Goal: Task Accomplishment & Management: Complete application form

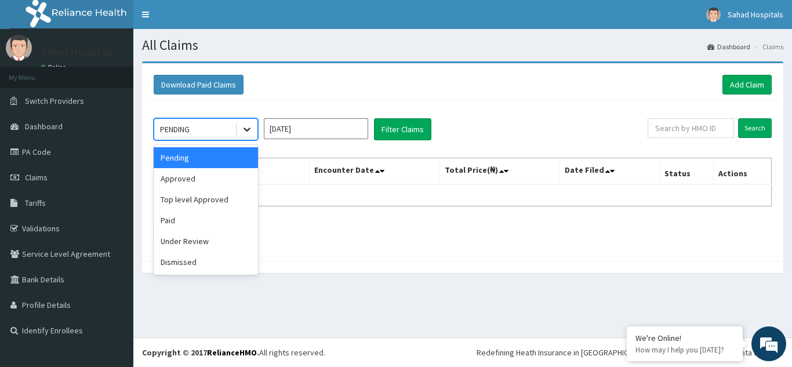
click at [242, 128] on icon at bounding box center [247, 129] width 12 height 12
click at [200, 181] on div "Approved" at bounding box center [206, 178] width 104 height 21
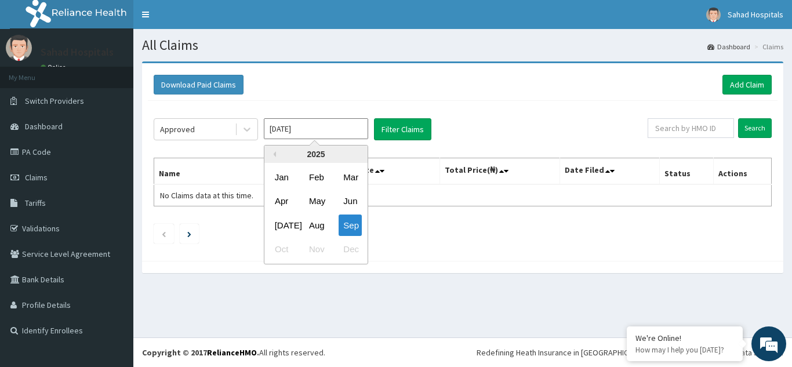
click at [307, 125] on input "Sep 2025" at bounding box center [316, 128] width 104 height 21
click at [318, 220] on div "Aug" at bounding box center [315, 224] width 23 height 21
type input "Aug 2025"
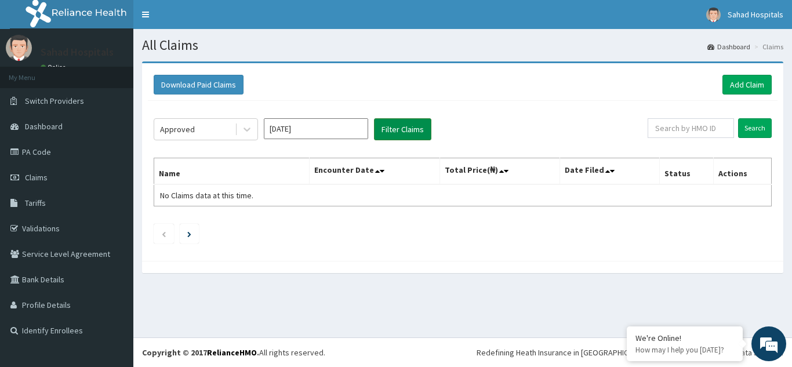
click at [408, 131] on button "Filter Claims" at bounding box center [402, 129] width 57 height 22
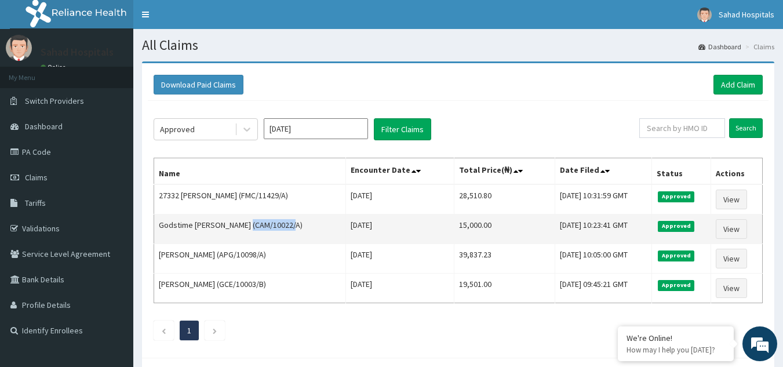
drag, startPoint x: 286, startPoint y: 228, endPoint x: 242, endPoint y: 222, distance: 43.9
click at [242, 222] on td "Godstime James Kadiri (CAM/10022/A)" at bounding box center [250, 229] width 192 height 30
copy td "CAM/10022/A"
click at [733, 228] on link "View" at bounding box center [731, 229] width 31 height 20
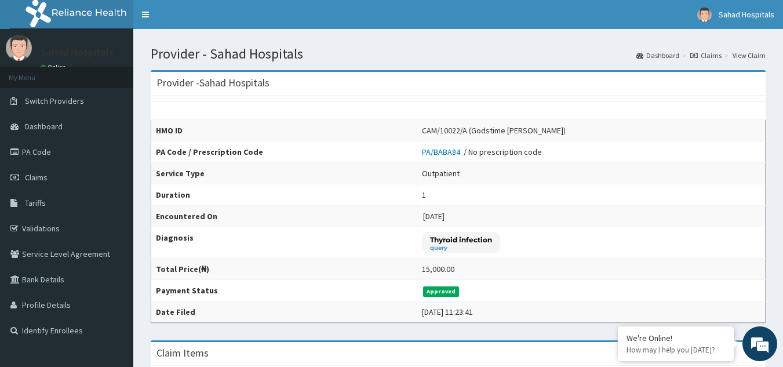
scroll to position [297, 0]
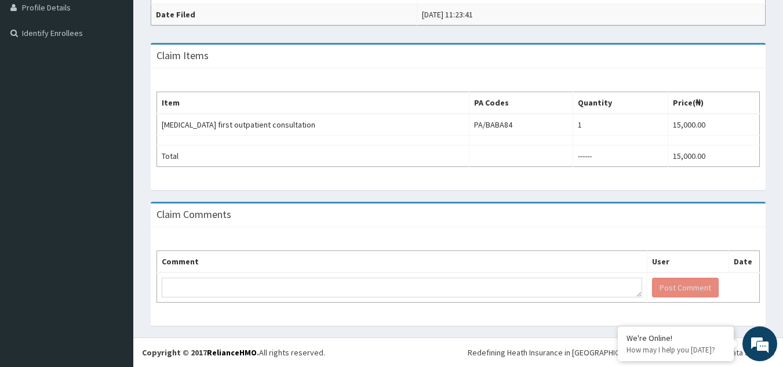
click at [780, 123] on div "Provider - Sahad Hospitals HMO ID CAM/10022/A (Godstime James Kadiri) PA Code /…" at bounding box center [458, 50] width 650 height 573
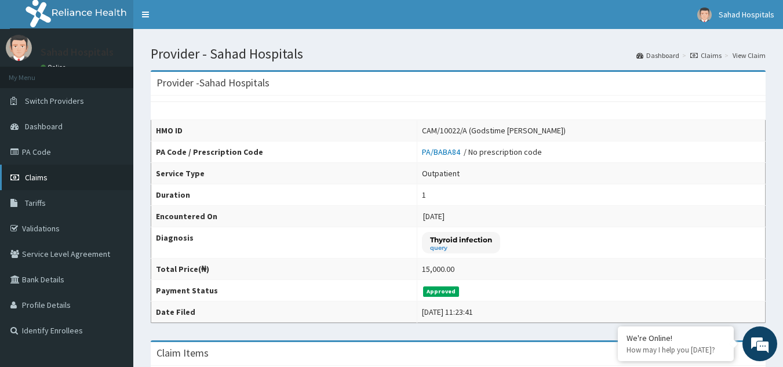
click at [37, 175] on span "Claims" at bounding box center [36, 177] width 23 height 10
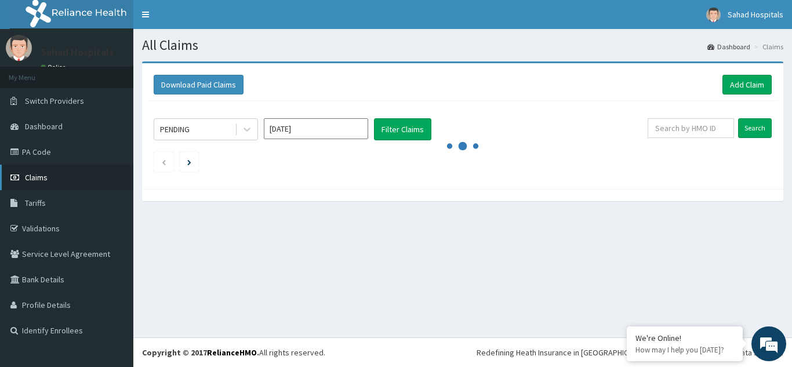
click at [52, 177] on link "Claims" at bounding box center [66, 178] width 133 height 26
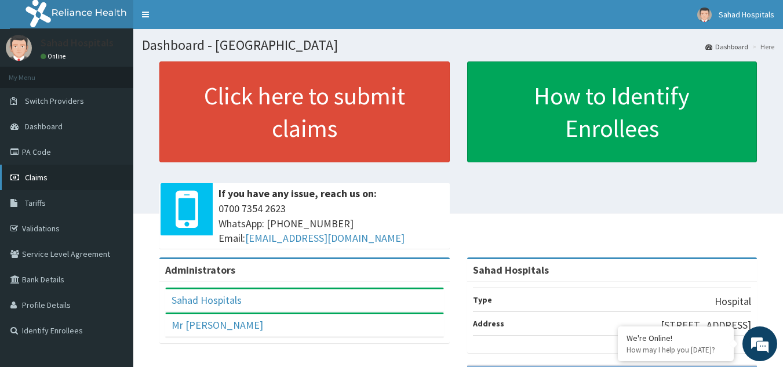
click at [38, 174] on span "Claims" at bounding box center [36, 177] width 23 height 10
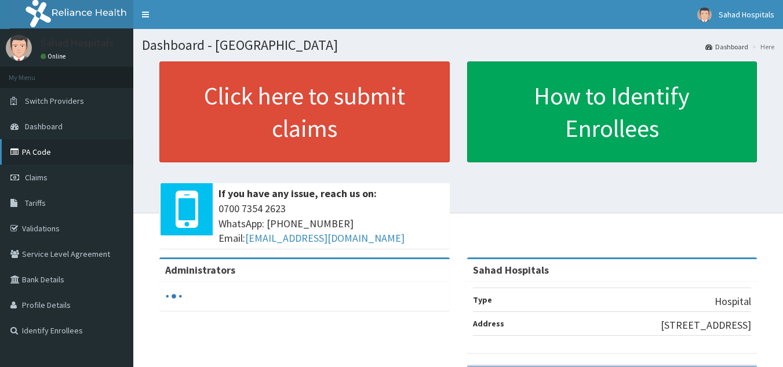
click at [42, 157] on link "PA Code" at bounding box center [66, 152] width 133 height 26
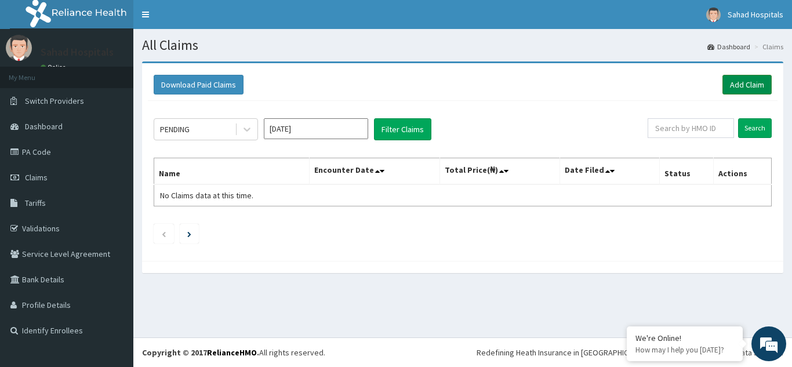
click at [741, 89] on link "Add Claim" at bounding box center [746, 85] width 49 height 20
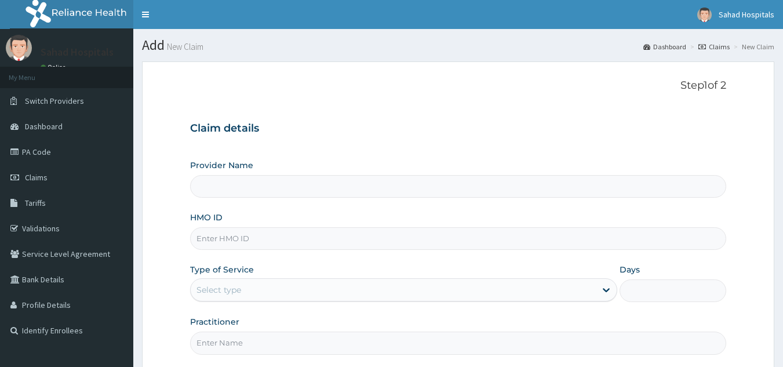
click at [221, 240] on input "HMO ID" at bounding box center [458, 238] width 537 height 23
paste input "GVL/10044/C"
type input "GVL/10044/C"
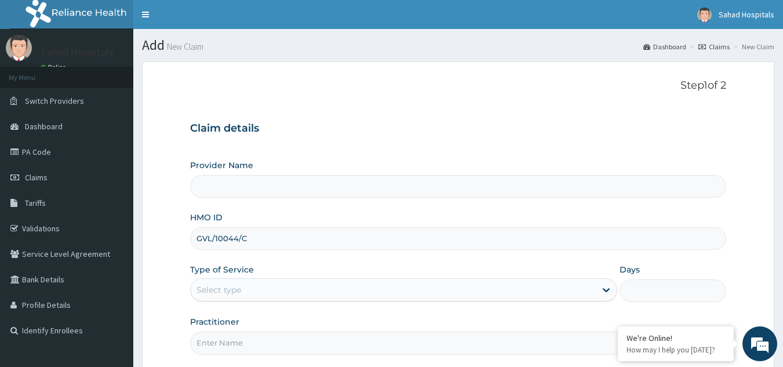
type input "Sahad Hospitals"
type input "GVL/10044/C"
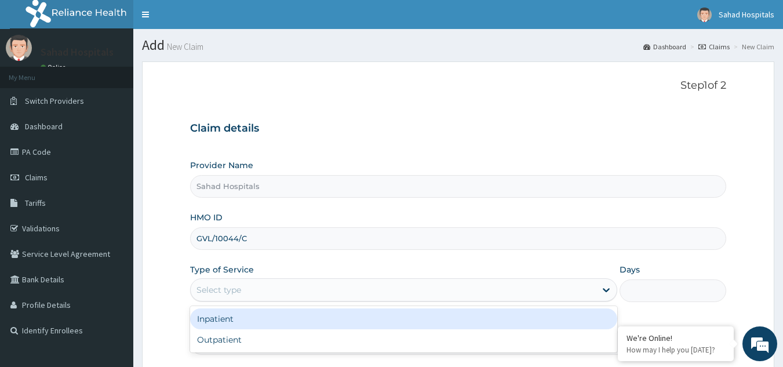
click at [225, 289] on div "Select type" at bounding box center [219, 290] width 45 height 12
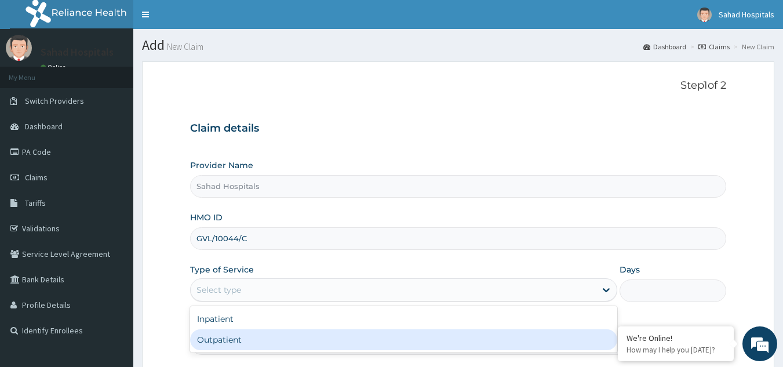
click at [219, 336] on div "Outpatient" at bounding box center [403, 339] width 427 height 21
type input "1"
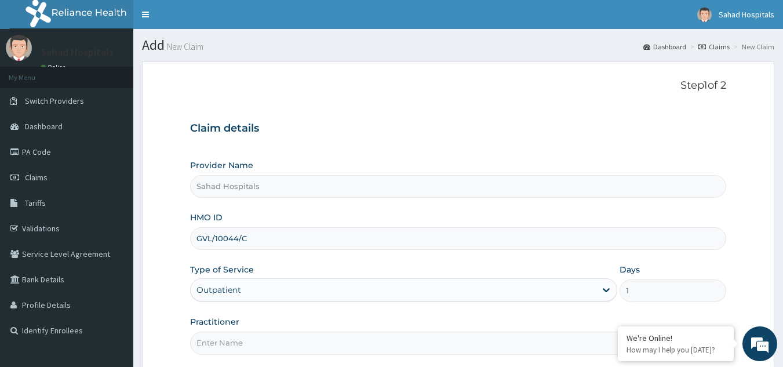
click at [219, 336] on input "Practitioner" at bounding box center [458, 343] width 537 height 23
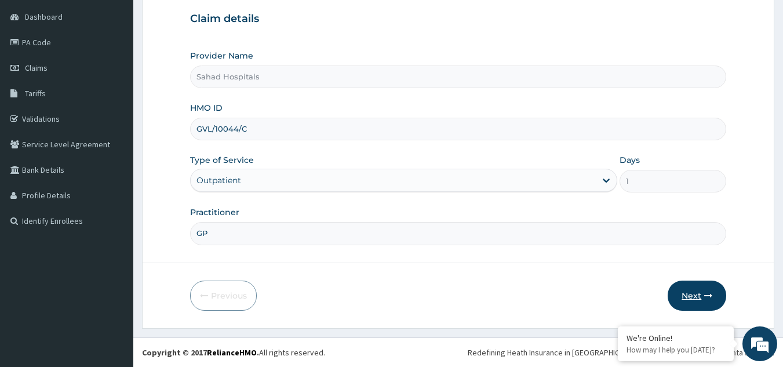
type input "GP"
click at [690, 295] on button "Next" at bounding box center [697, 296] width 59 height 30
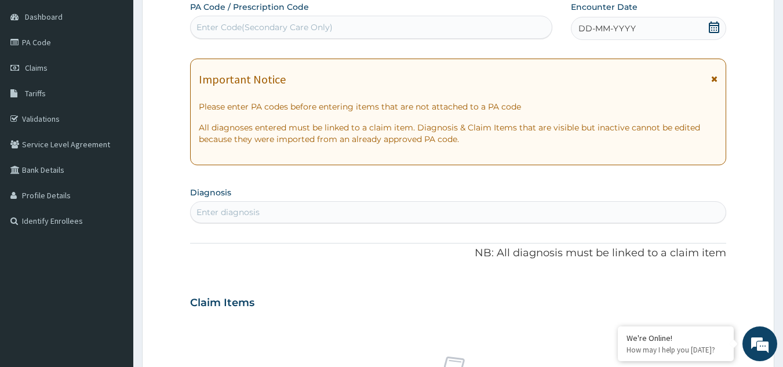
scroll to position [0, 0]
click at [371, 24] on div "Enter Code(Secondary Care Only)" at bounding box center [372, 27] width 362 height 19
paste input "PA/DD91D6"
type input "PA/DD91D6"
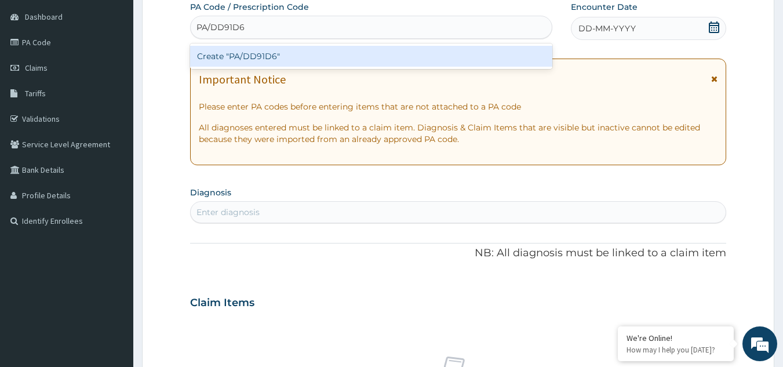
click at [314, 51] on div "Create "PA/DD91D6"" at bounding box center [371, 56] width 363 height 21
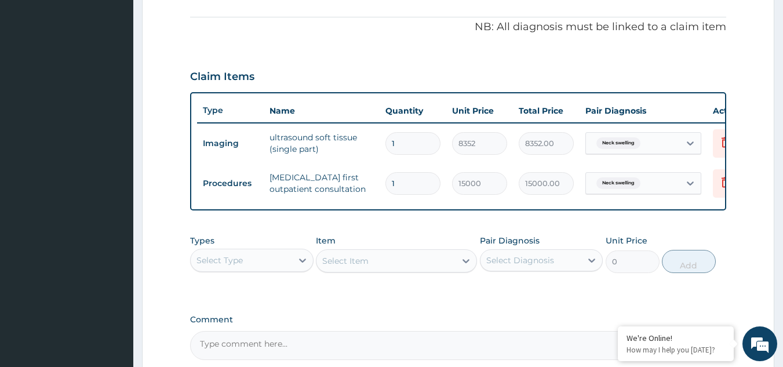
scroll to position [19, 0]
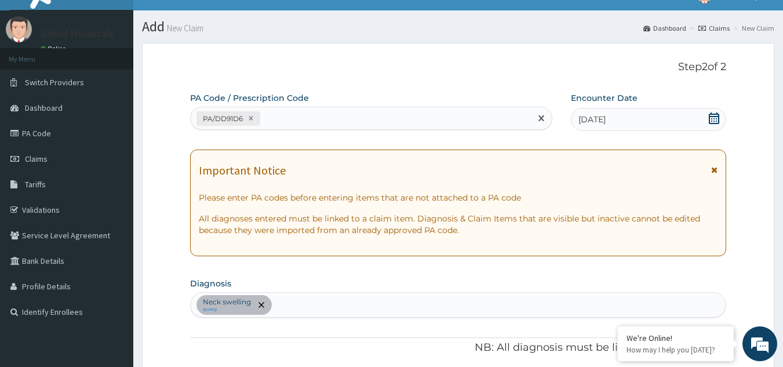
click at [352, 117] on div "PA/DD91D6" at bounding box center [361, 118] width 341 height 19
paste input "PA/FB29D1"
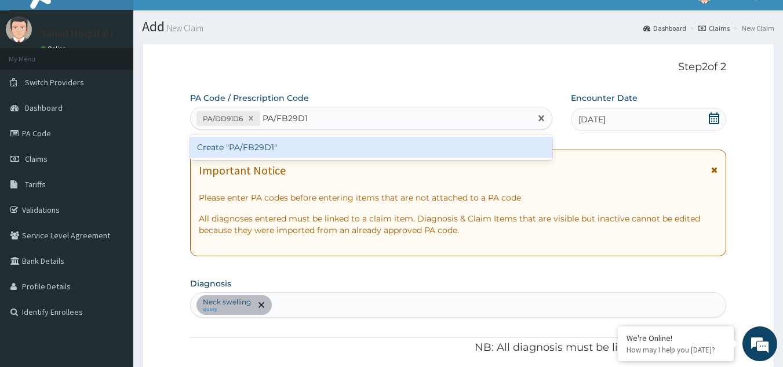
type input "PA/FB29D1"
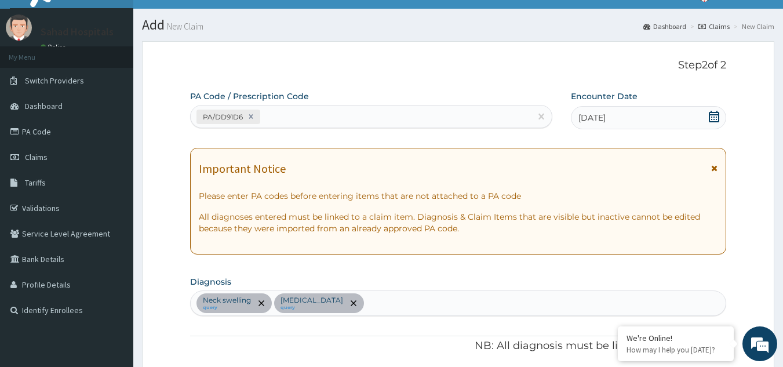
scroll to position [0, 0]
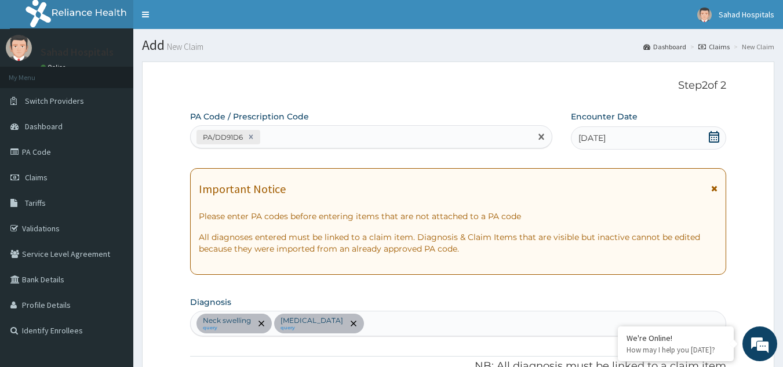
click at [298, 132] on div "PA/DD91D6" at bounding box center [361, 137] width 341 height 19
paste input "PA/9C5130"
type input "PA/9C5130"
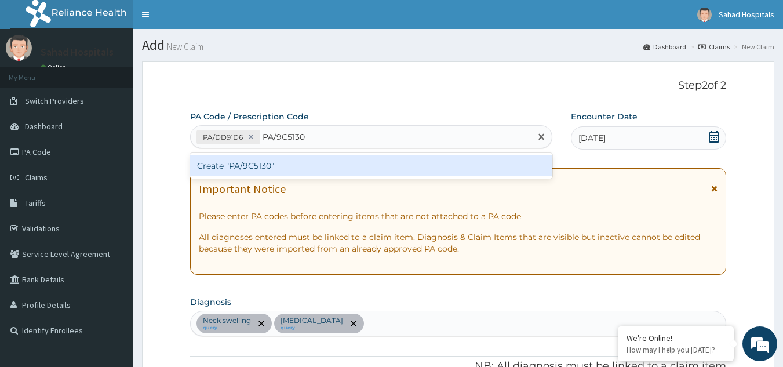
click at [263, 165] on div "Create "PA/9C5130"" at bounding box center [371, 165] width 363 height 21
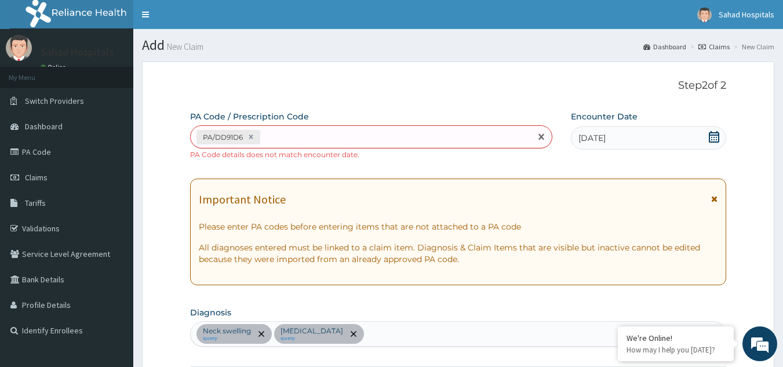
click at [290, 141] on div "PA/DD91D6" at bounding box center [361, 137] width 341 height 19
paste input "PA/FB29D1"
type input "PA/FB29D1"
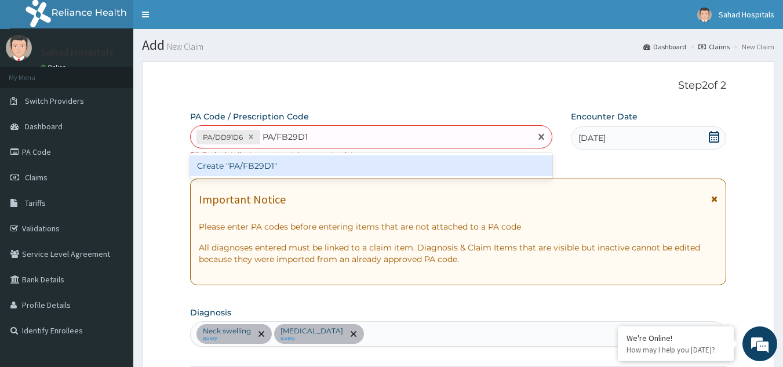
click at [277, 162] on div "Create "PA/FB29D1"" at bounding box center [371, 165] width 363 height 21
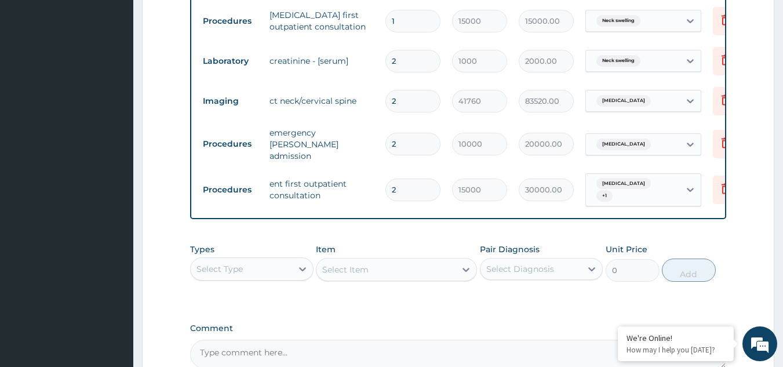
scroll to position [181, 0]
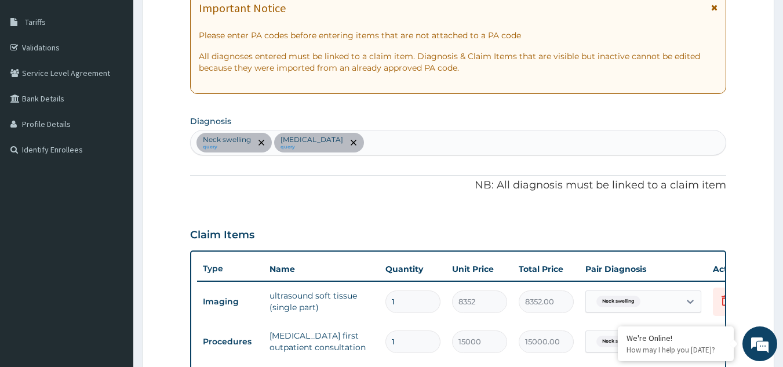
drag, startPoint x: 664, startPoint y: 1, endPoint x: 502, endPoint y: 116, distance: 198.8
click at [502, 116] on section "Diagnosis Neck swelling query Retropharyngeal abscess query" at bounding box center [458, 133] width 537 height 43
click at [138, 183] on section "Step 2 of 2 PA Code / Prescription Code PA/DD91D6 PA/FB29D1 Encounter Date 24-0…" at bounding box center [458, 327] width 650 height 910
click at [137, 26] on section "Step 2 of 2 PA Code / Prescription Code PA/DD91D6 PA/FB29D1 Encounter Date 24-0…" at bounding box center [458, 327] width 650 height 910
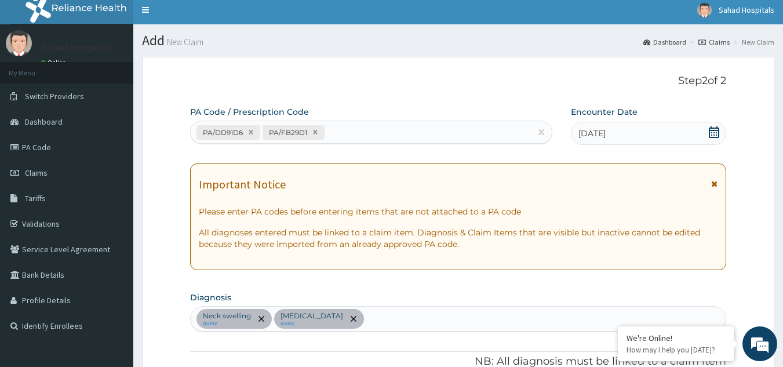
scroll to position [0, 0]
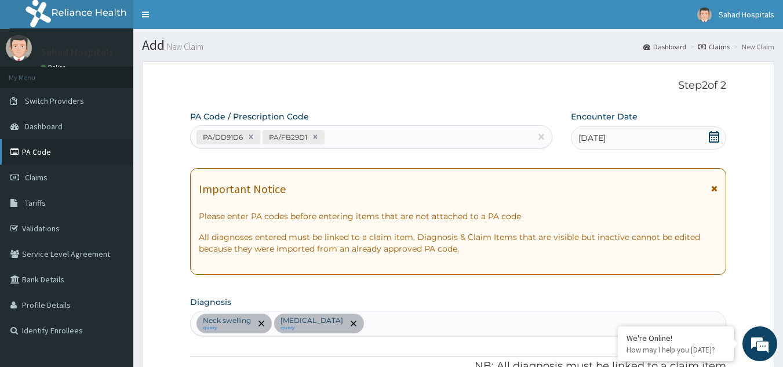
click at [34, 152] on link "PA Code" at bounding box center [66, 152] width 133 height 26
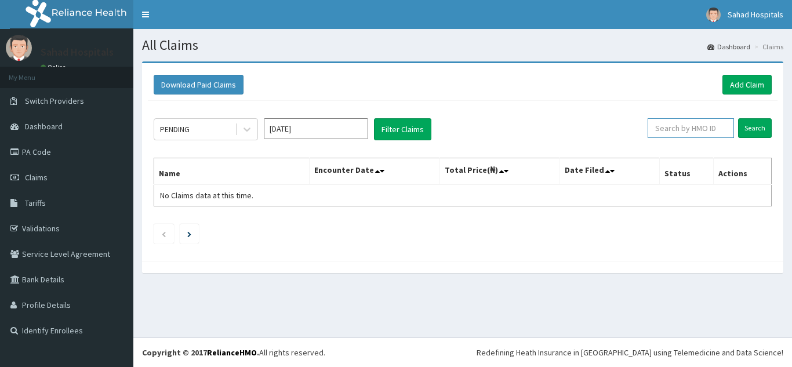
click at [685, 131] on input "text" at bounding box center [691, 128] width 86 height 20
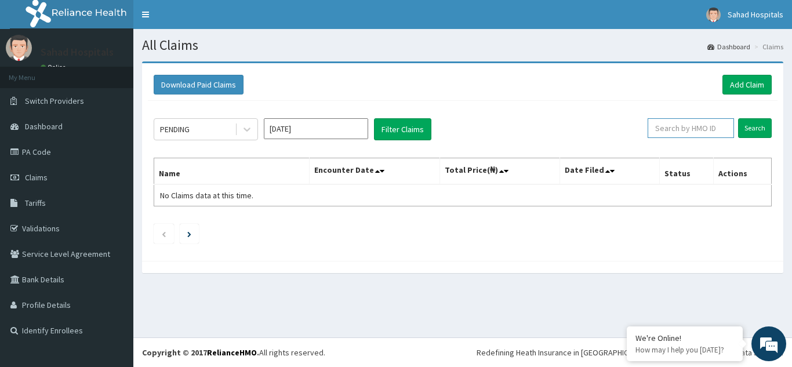
paste input "GVL/10044/C"
type input "GVL/10044/C"
click at [745, 129] on input "Search" at bounding box center [755, 128] width 34 height 20
click at [647, 125] on input "GVL/10044/C" at bounding box center [673, 128] width 78 height 20
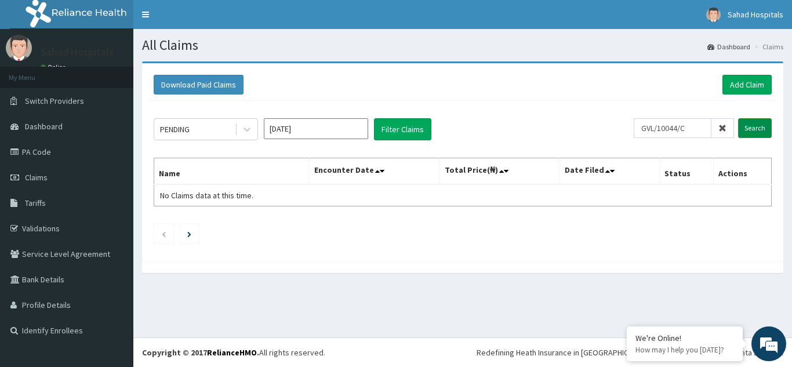
click at [755, 124] on input "Search" at bounding box center [755, 128] width 34 height 20
click at [39, 153] on link "PA Code" at bounding box center [66, 152] width 133 height 26
click at [39, 179] on span "Claims" at bounding box center [36, 177] width 23 height 10
click at [754, 83] on link "Add Claim" at bounding box center [746, 85] width 49 height 20
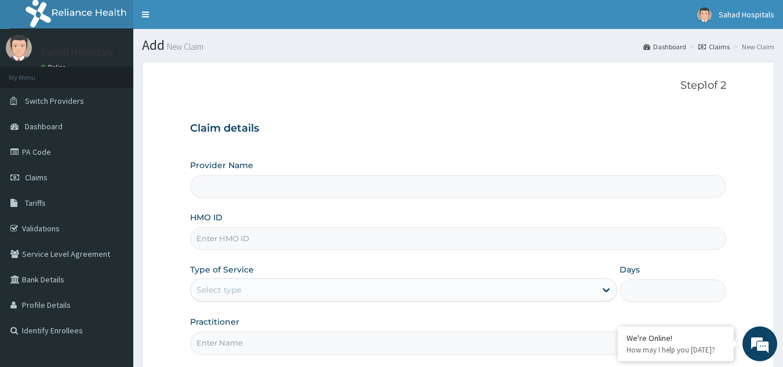
click at [223, 242] on input "HMO ID" at bounding box center [458, 238] width 537 height 23
type input "Sahad Hospitals"
paste input "PA/FB29D1"
type input "P"
click at [221, 240] on input "HMO ID" at bounding box center [458, 238] width 537 height 23
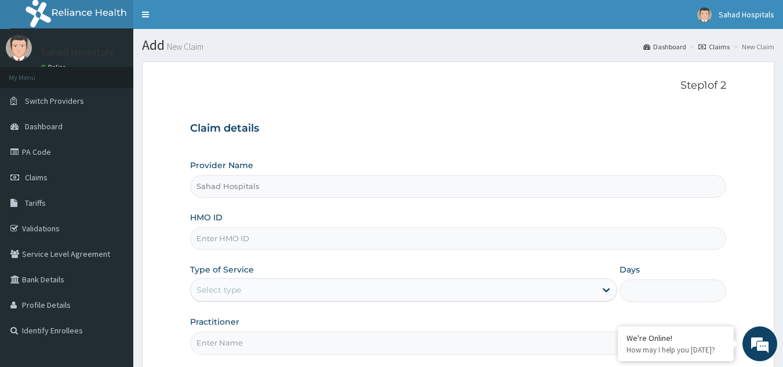
paste input "GVL/10044/C"
type input "GVL/10044/C"
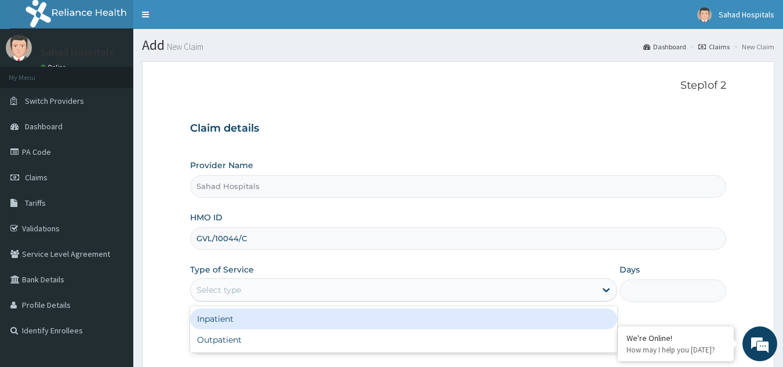
click at [229, 289] on div "Select type" at bounding box center [219, 290] width 45 height 12
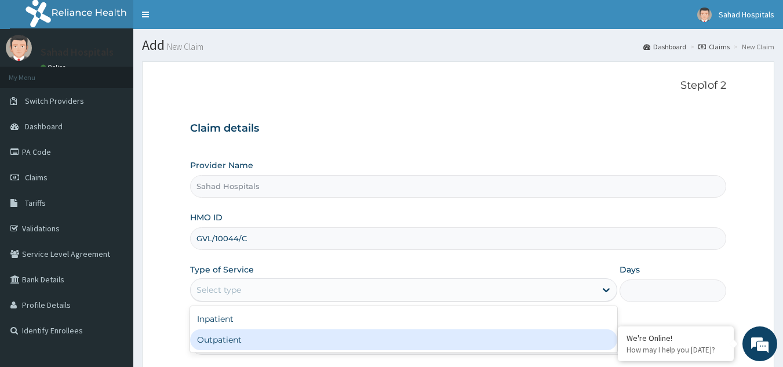
click at [220, 339] on div "Outpatient" at bounding box center [403, 339] width 427 height 21
type input "1"
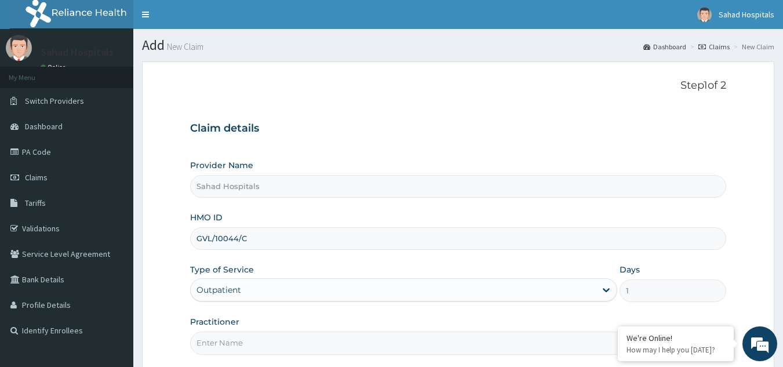
click at [220, 339] on input "Practitioner" at bounding box center [458, 343] width 537 height 23
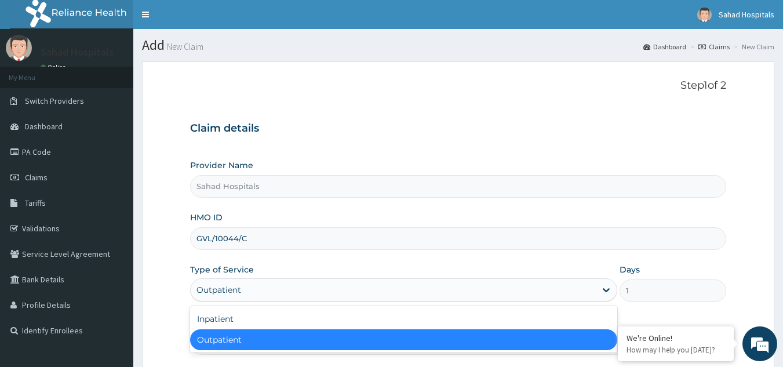
click at [242, 286] on div "Outpatient" at bounding box center [393, 290] width 405 height 19
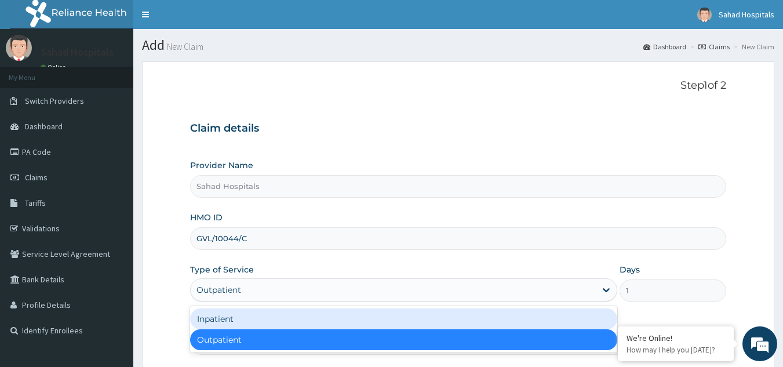
click at [219, 318] on div "Inpatient" at bounding box center [403, 318] width 427 height 21
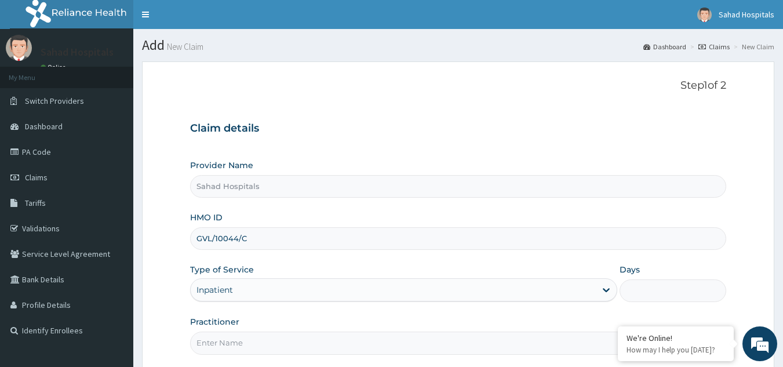
click at [639, 289] on input "Days" at bounding box center [673, 290] width 107 height 23
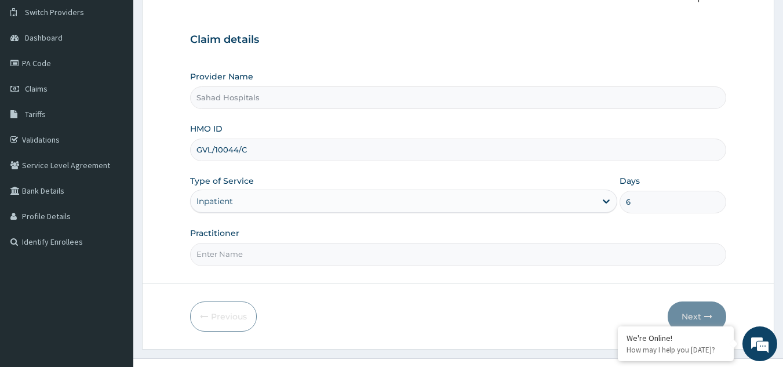
scroll to position [110, 0]
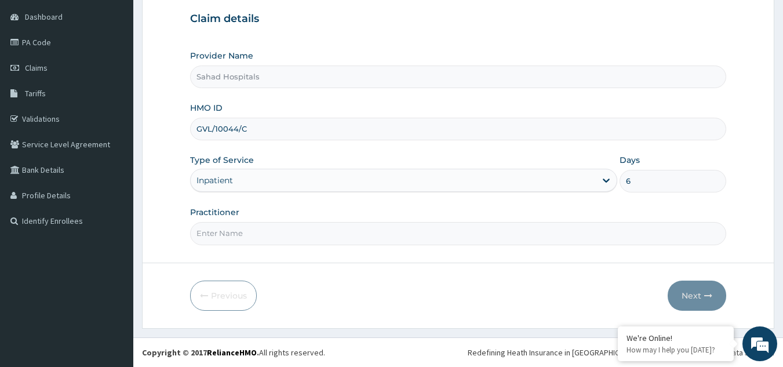
type input "6"
click at [300, 237] on input "Practitioner" at bounding box center [458, 233] width 537 height 23
type input "GP"
click at [702, 295] on button "Next" at bounding box center [697, 296] width 59 height 30
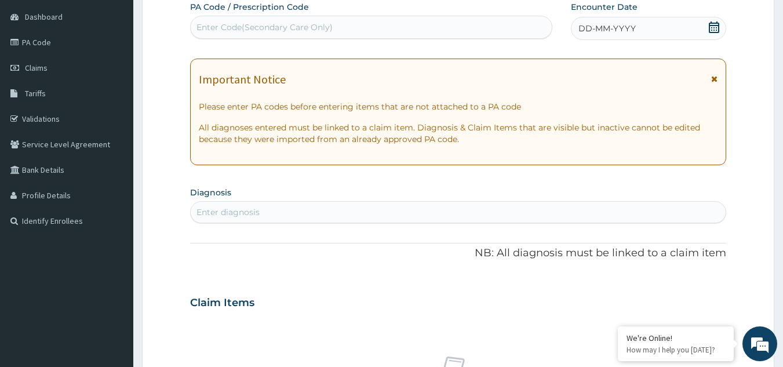
click at [316, 36] on div "Enter Code(Secondary Care Only)" at bounding box center [372, 27] width 362 height 19
paste input "PA/DD91D6"
type input "PA/DD91D6"
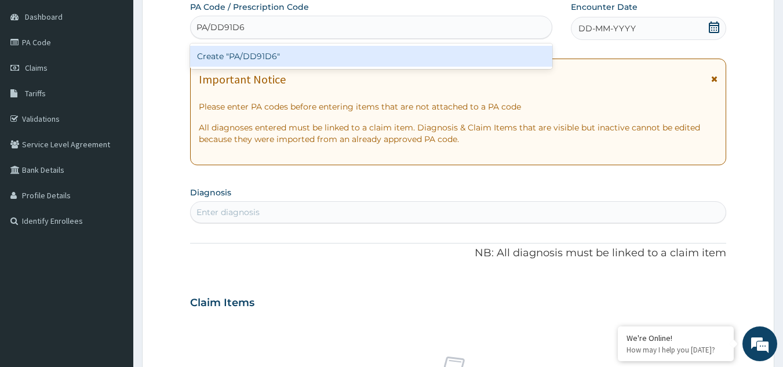
click at [320, 54] on div "Create "PA/DD91D6"" at bounding box center [371, 56] width 363 height 21
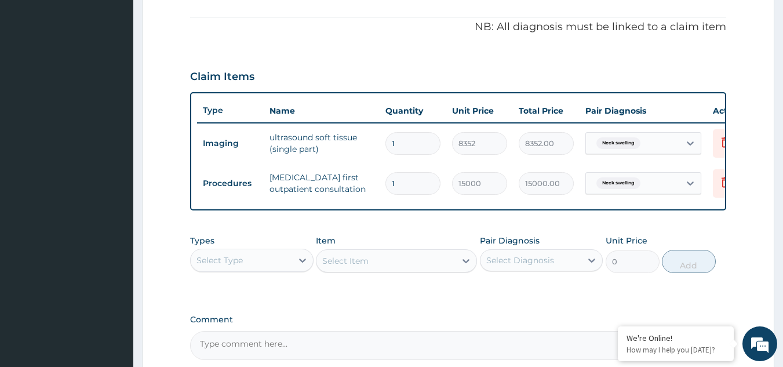
scroll to position [19, 0]
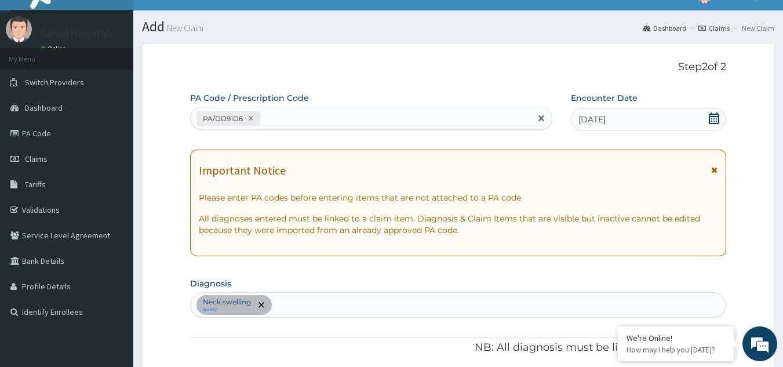
click at [290, 123] on div "PA/DD91D6" at bounding box center [361, 118] width 341 height 19
paste input "PA/FB29D1"
type input "PA/FB29D1"
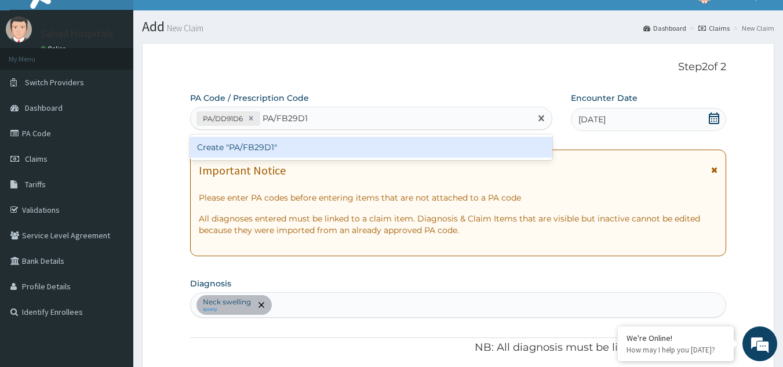
click at [277, 146] on div "Create "PA/FB29D1"" at bounding box center [371, 147] width 363 height 21
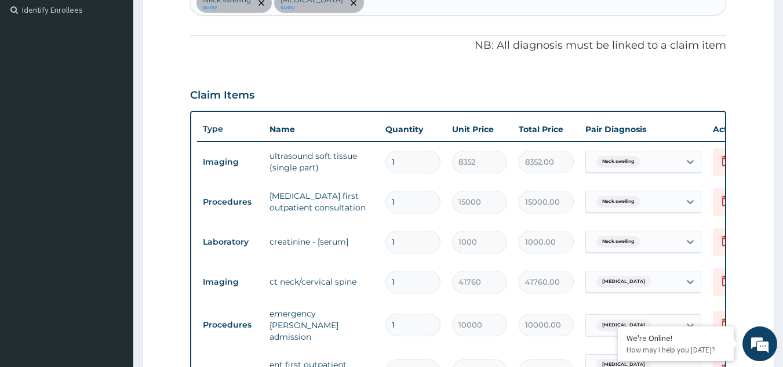
scroll to position [627, 0]
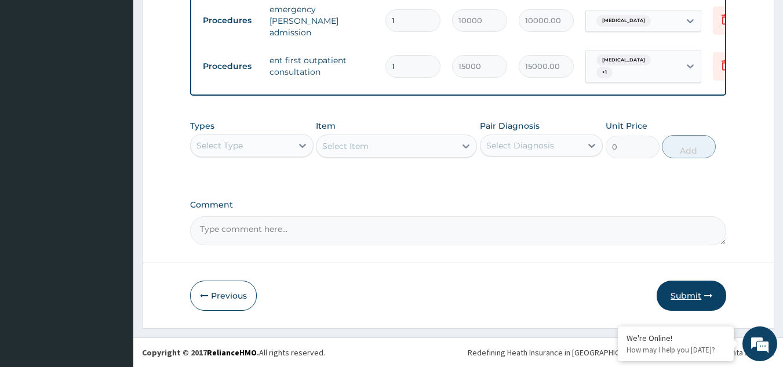
click at [694, 296] on button "Submit" at bounding box center [692, 296] width 70 height 30
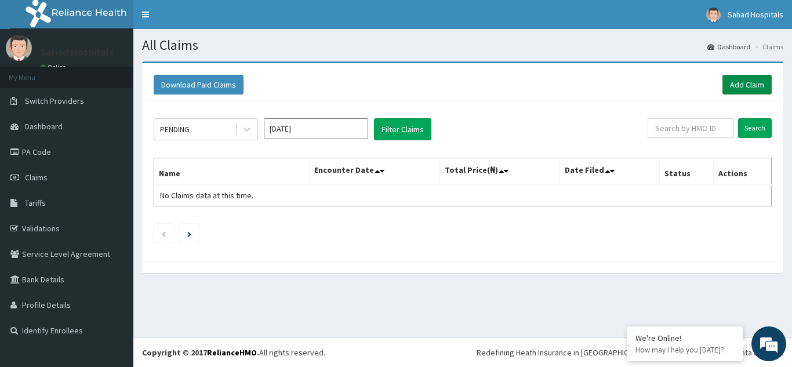
click at [738, 82] on link "Add Claim" at bounding box center [746, 85] width 49 height 20
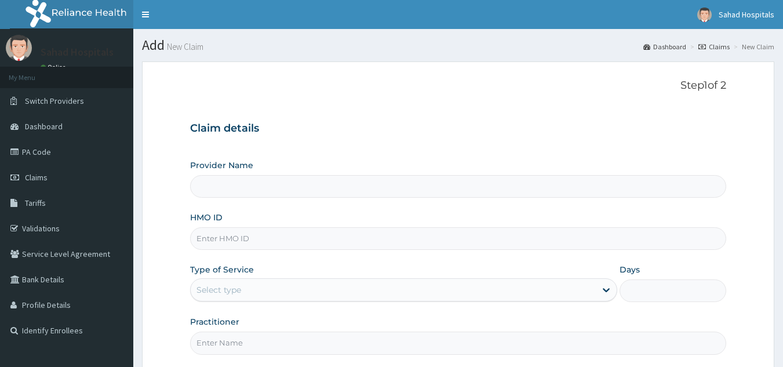
drag, startPoint x: 0, startPoint y: 0, endPoint x: 217, endPoint y: 242, distance: 325.5
click at [217, 242] on input "HMO ID" at bounding box center [458, 238] width 537 height 23
paste input "PA/FB29D1"
type input "PA/FB29D1"
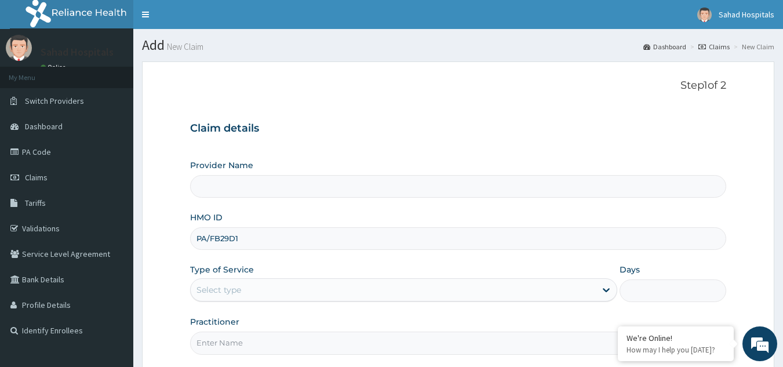
type input "Sahad Hospitals"
type input "P"
click at [224, 242] on input "HMO ID" at bounding box center [458, 238] width 537 height 23
paste input "GVL/10044/C"
type input "GVL/10044/C"
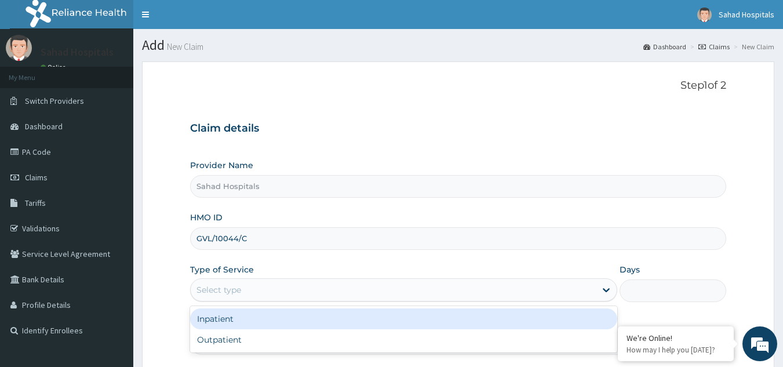
click at [229, 292] on div "Select type" at bounding box center [219, 290] width 45 height 12
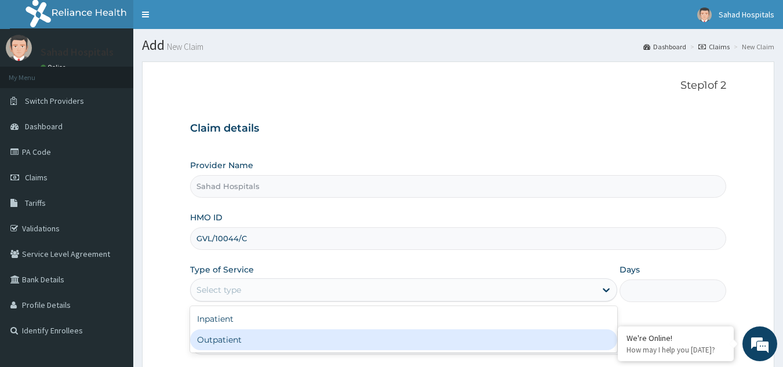
click at [224, 339] on div "Outpatient" at bounding box center [403, 339] width 427 height 21
type input "1"
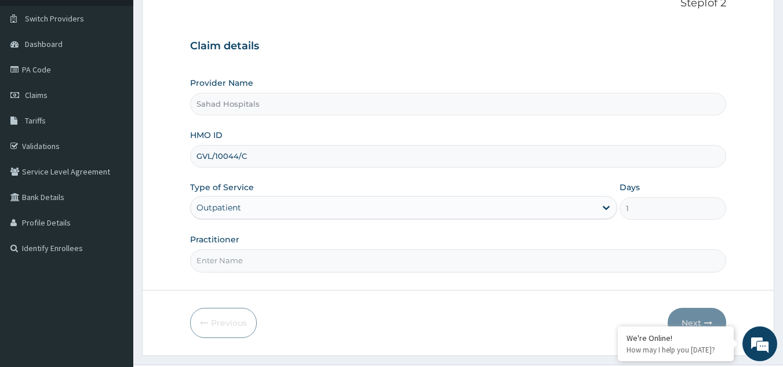
scroll to position [110, 0]
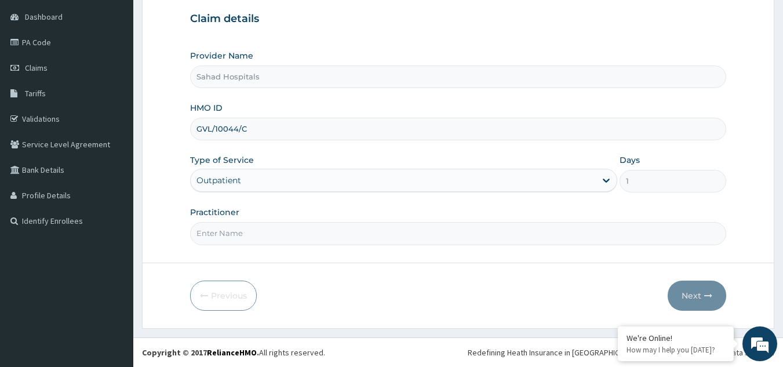
click at [368, 227] on input "Practitioner" at bounding box center [458, 233] width 537 height 23
type input "GP"
click at [693, 291] on button "Next" at bounding box center [697, 296] width 59 height 30
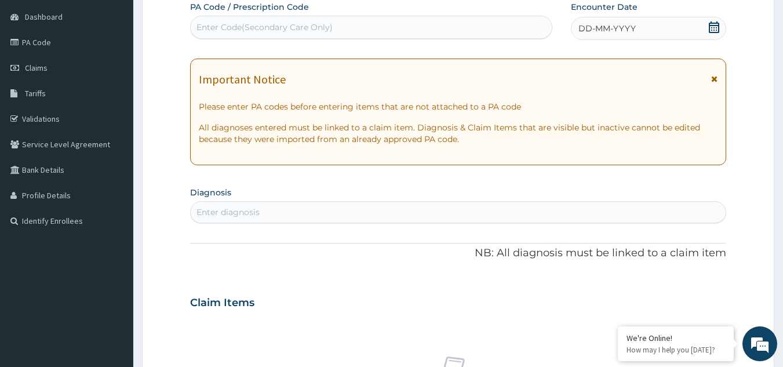
click at [319, 28] on div "Enter Code(Secondary Care Only)" at bounding box center [265, 27] width 136 height 12
paste input "PA/9C5130"
type input "PA/9C5130"
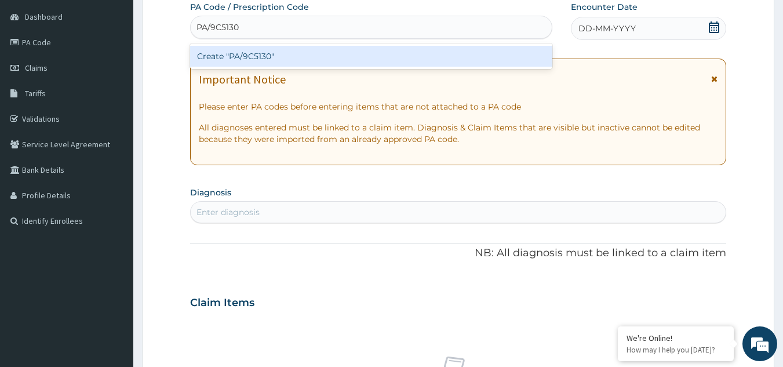
click at [293, 50] on div "Create "PA/9C5130"" at bounding box center [371, 56] width 363 height 21
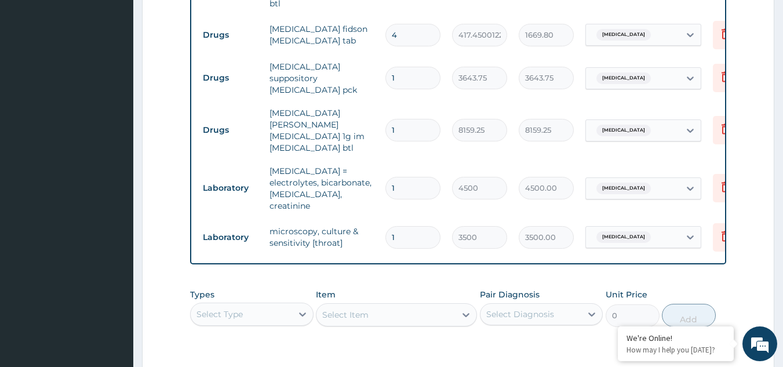
scroll to position [231, 0]
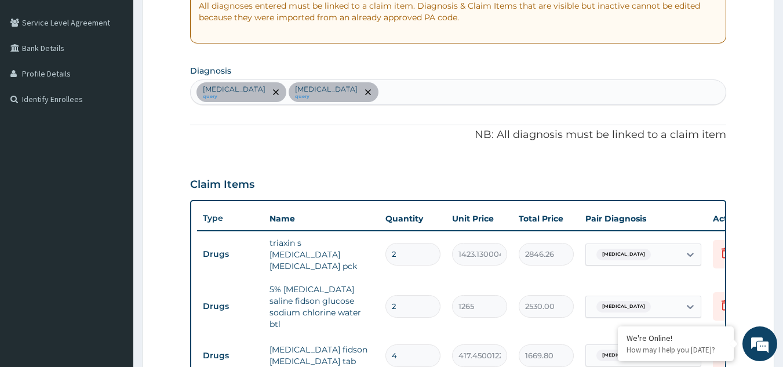
click at [395, 96] on div "Retropharyngeal abscess query Renal pain query" at bounding box center [459, 92] width 536 height 24
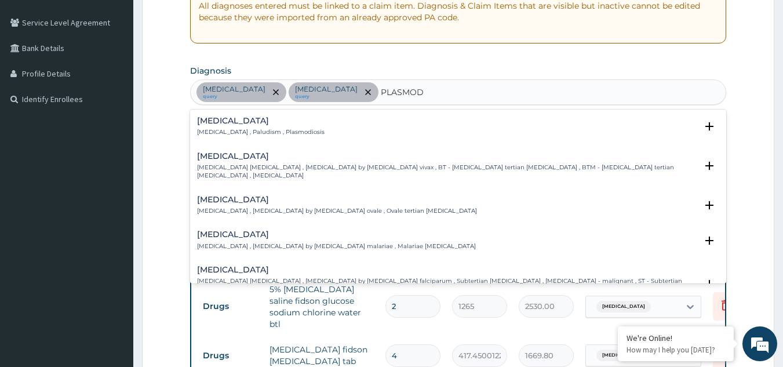
scroll to position [152, 0]
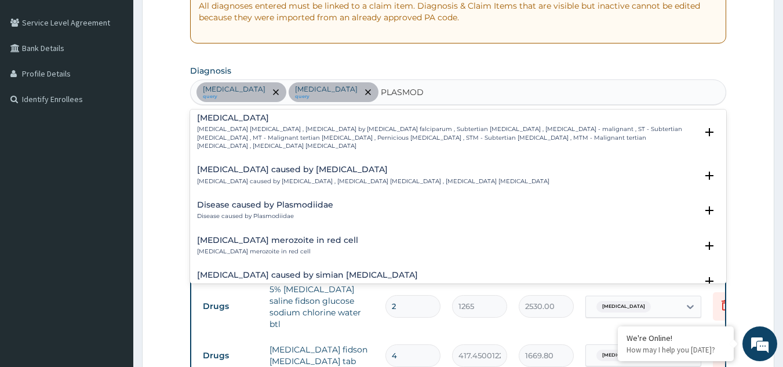
type input "PLASMOD"
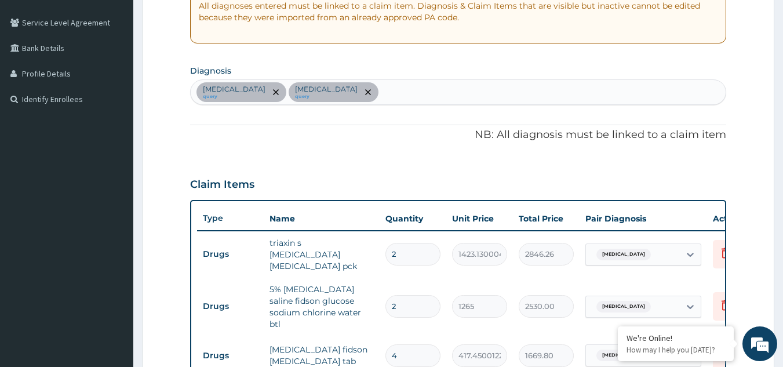
click at [730, 136] on form "Step 2 of 2 PA Code / Prescription Code PA/9C5130 Encounter Date 25-08-2025 Imp…" at bounding box center [458, 323] width 632 height 987
click at [401, 94] on div "Retropharyngeal abscess query Renal pain query" at bounding box center [459, 92] width 536 height 24
type input "PLASMO"
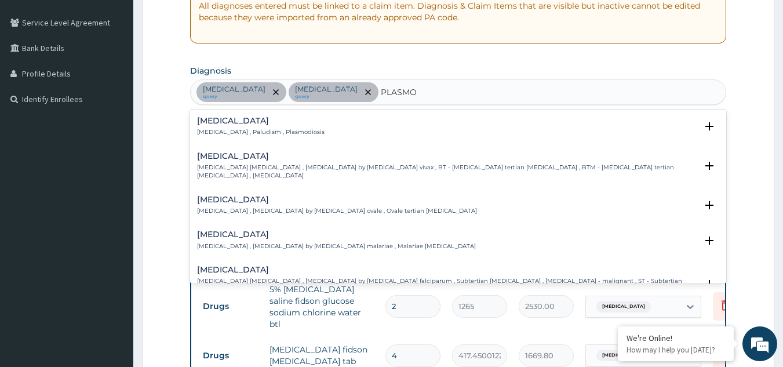
click at [234, 126] on div "Malaria Malaria , Paludism , Plasmodiosis" at bounding box center [261, 127] width 128 height 20
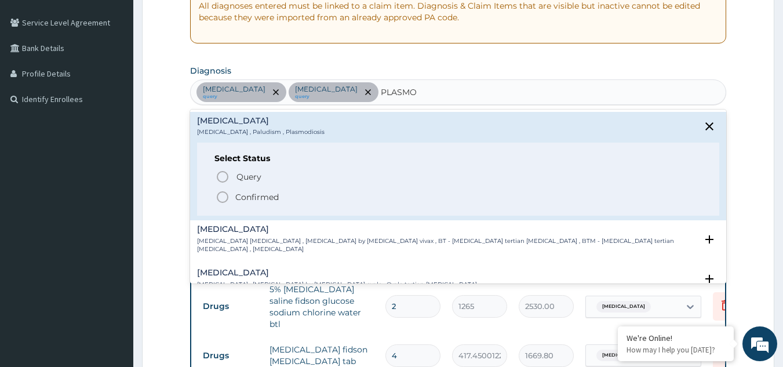
click at [220, 194] on icon "status option filled" at bounding box center [223, 197] width 14 height 14
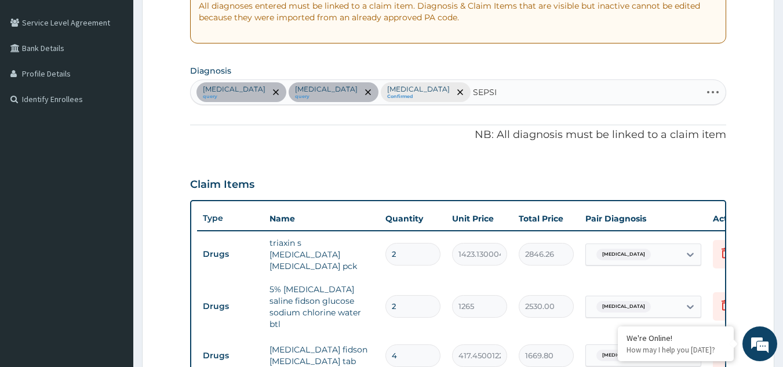
type input "SEPSIS"
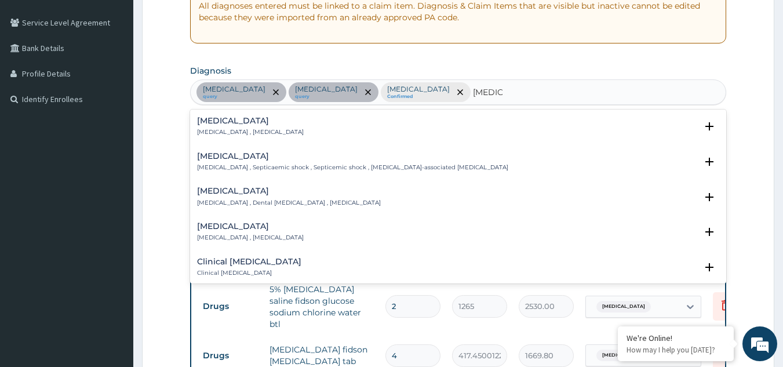
click at [227, 128] on p "Systemic infection , Sepsis" at bounding box center [250, 132] width 107 height 8
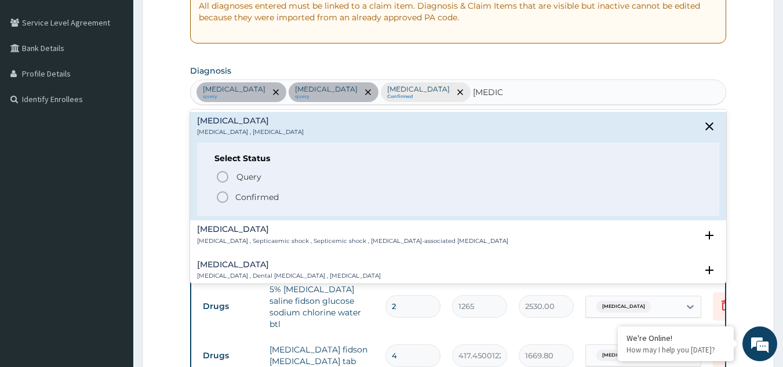
click at [224, 195] on icon "status option filled" at bounding box center [223, 197] width 14 height 14
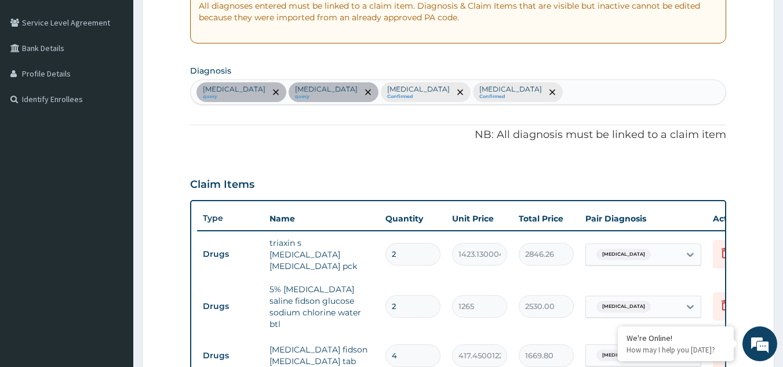
scroll to position [552, 0]
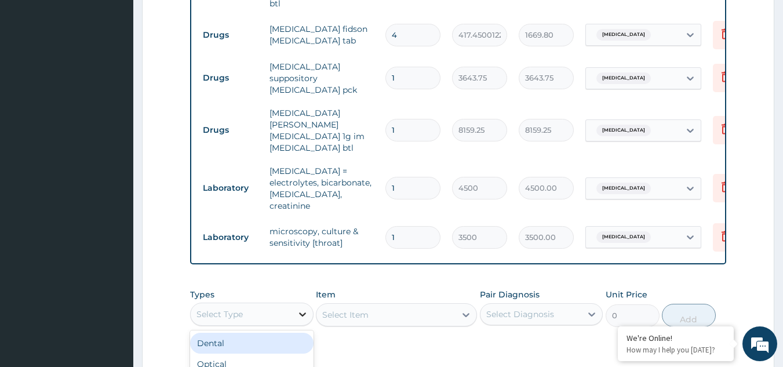
click at [294, 304] on div at bounding box center [302, 314] width 21 height 21
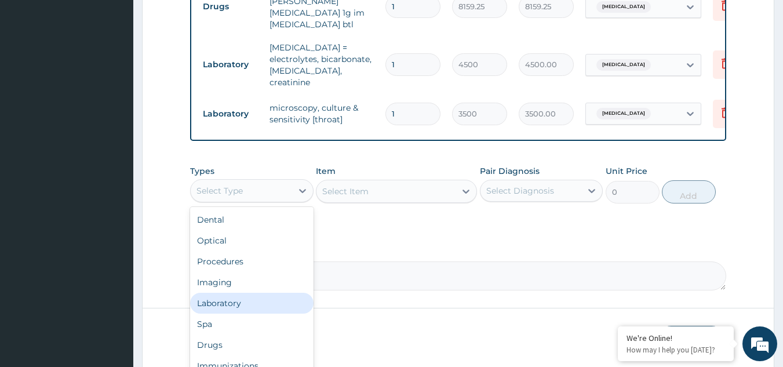
click at [249, 293] on div "Laboratory" at bounding box center [251, 303] width 123 height 21
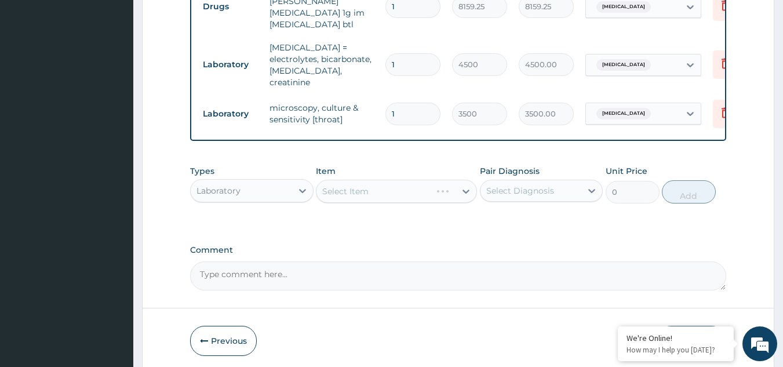
click at [340, 180] on div "Select Item" at bounding box center [396, 191] width 161 height 23
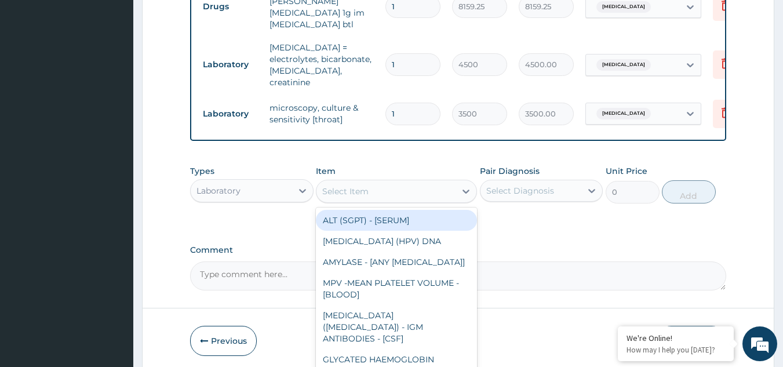
click at [340, 186] on div "Select Item" at bounding box center [345, 192] width 46 height 12
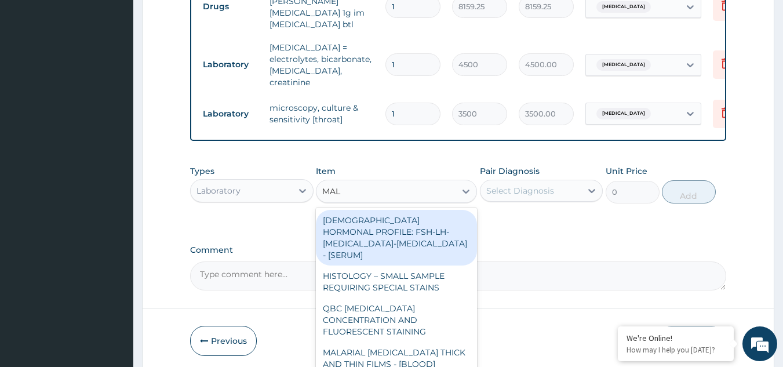
type input "MALA"
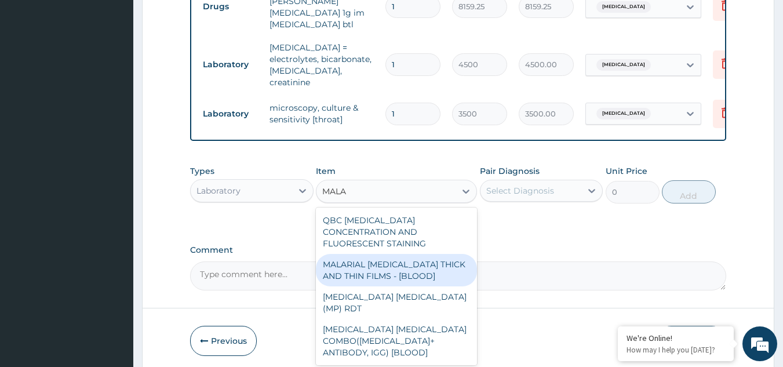
click at [405, 254] on div "MALARIAL PARASITE THICK AND THIN FILMS - [BLOOD]" at bounding box center [396, 270] width 161 height 32
type input "1500"
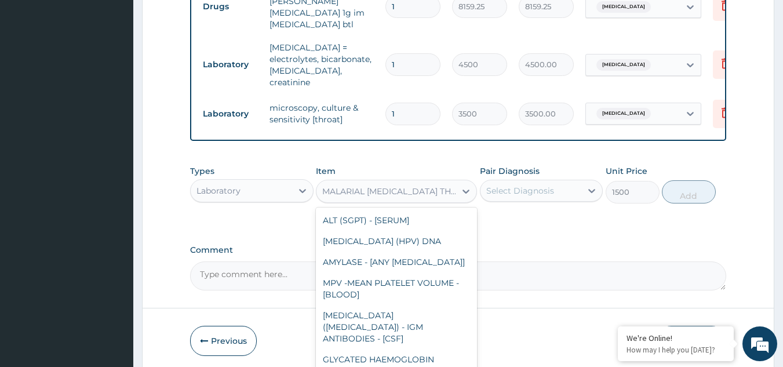
click at [436, 186] on div "MALARIAL PARASITE THICK AND THIN FILMS - [BLOOD]" at bounding box center [389, 192] width 134 height 12
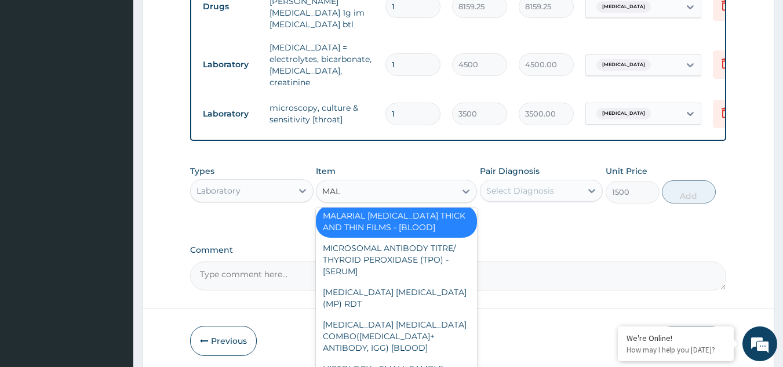
scroll to position [2, 0]
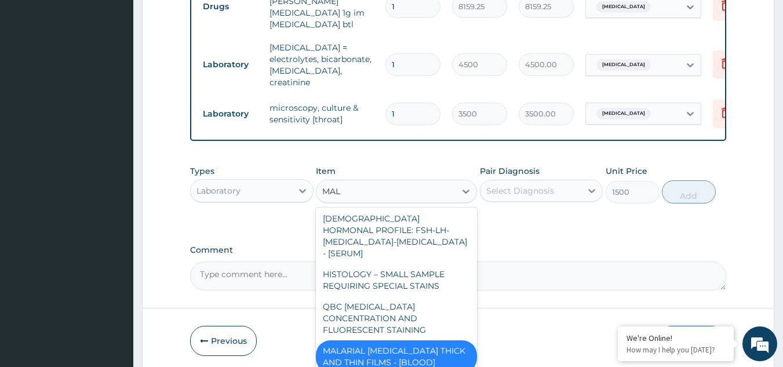
type input "MALA"
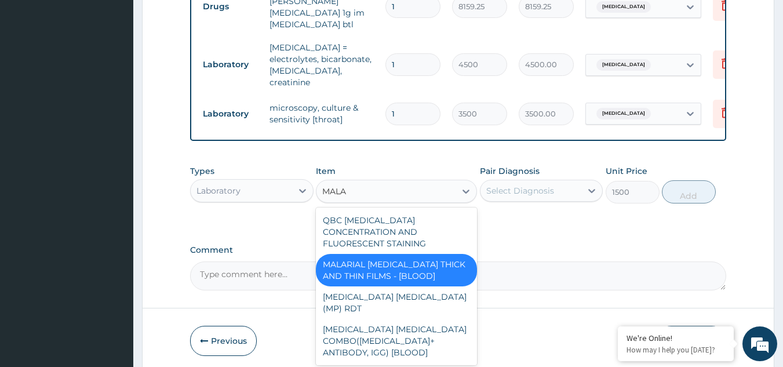
scroll to position [0, 0]
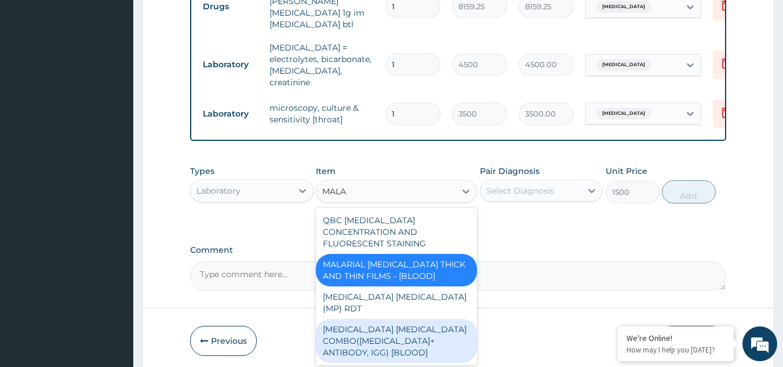
click at [383, 319] on div "MALARIA PARASITE COMBO(BLOOD FILM+ ANTIBODY, IGG) [BLOOD]" at bounding box center [396, 341] width 161 height 44
type input "2000"
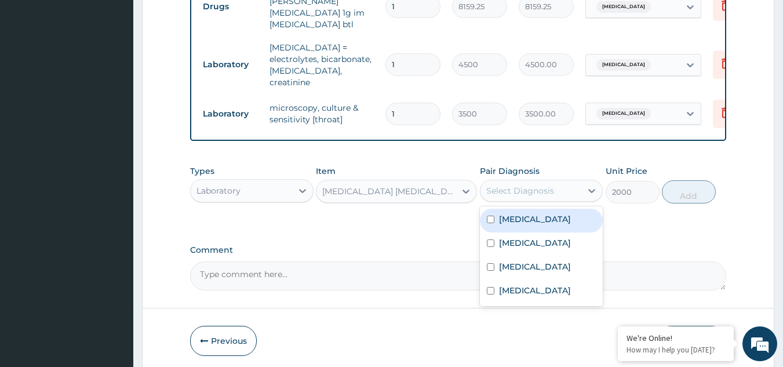
click at [536, 185] on div "Select Diagnosis" at bounding box center [520, 191] width 68 height 12
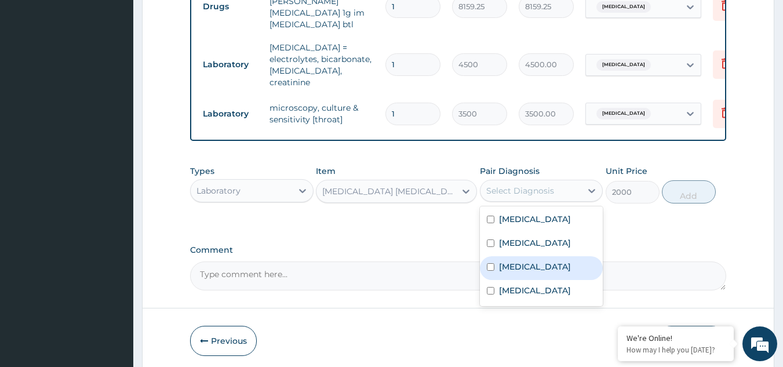
click at [491, 263] on input "checkbox" at bounding box center [491, 267] width 8 height 8
checkbox input "true"
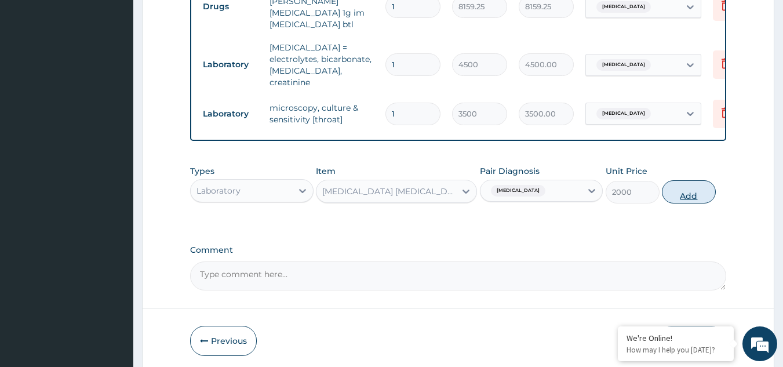
click at [692, 180] on button "Add" at bounding box center [689, 191] width 54 height 23
type input "0"
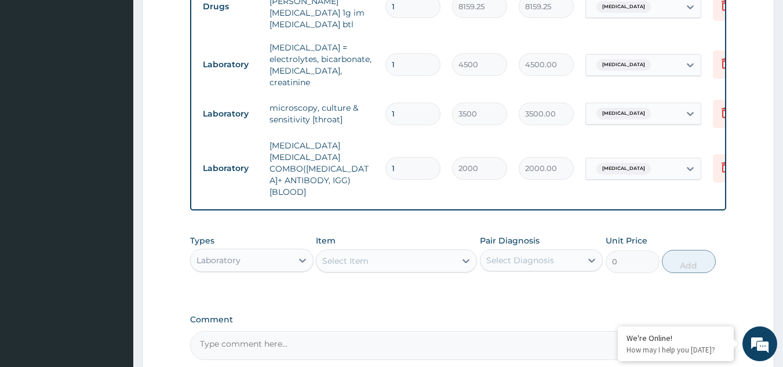
click at [373, 235] on div "Item Select Item" at bounding box center [396, 254] width 161 height 38
click at [387, 252] on div "Select Item" at bounding box center [386, 261] width 139 height 19
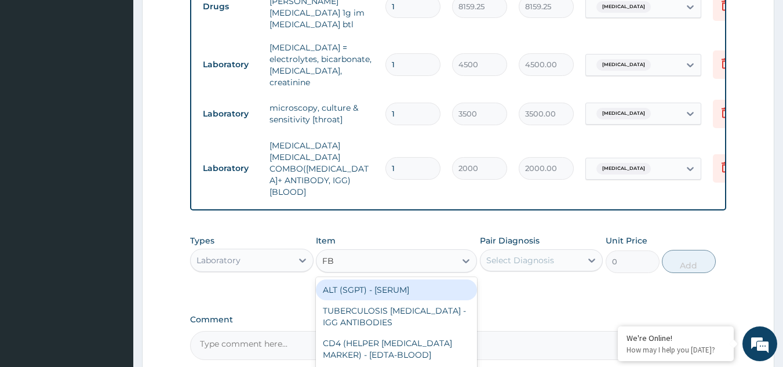
type input "FBC"
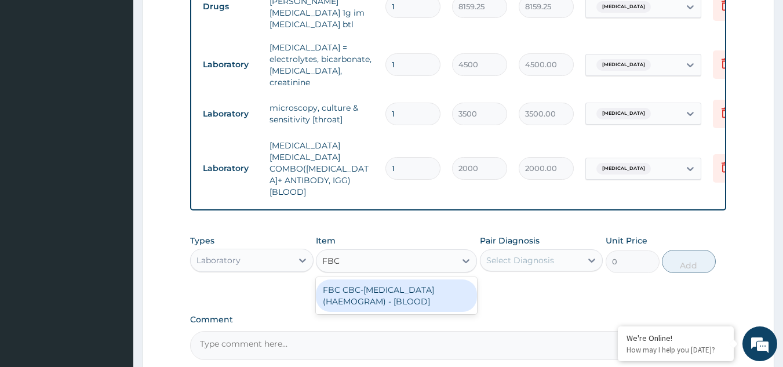
click at [385, 279] on div "FBC CBC-COMPLETE BLOOD COUNT (HAEMOGRAM) - [BLOOD]" at bounding box center [396, 295] width 161 height 32
type input "3000"
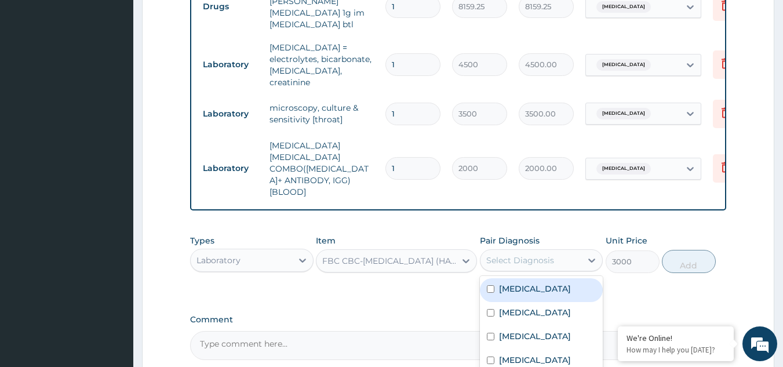
click at [531, 254] on div "Select Diagnosis" at bounding box center [520, 260] width 68 height 12
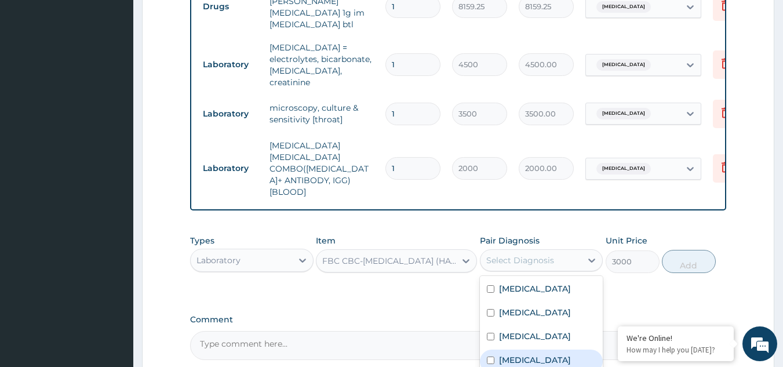
click at [489, 357] on input "checkbox" at bounding box center [491, 361] width 8 height 8
checkbox input "true"
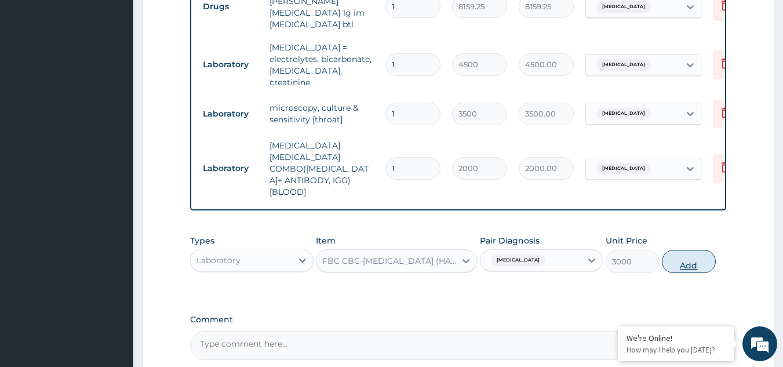
click at [690, 250] on button "Add" at bounding box center [689, 261] width 54 height 23
type input "0"
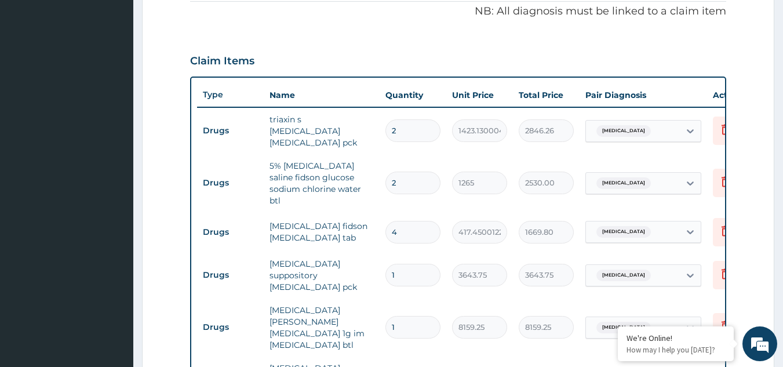
scroll to position [34, 0]
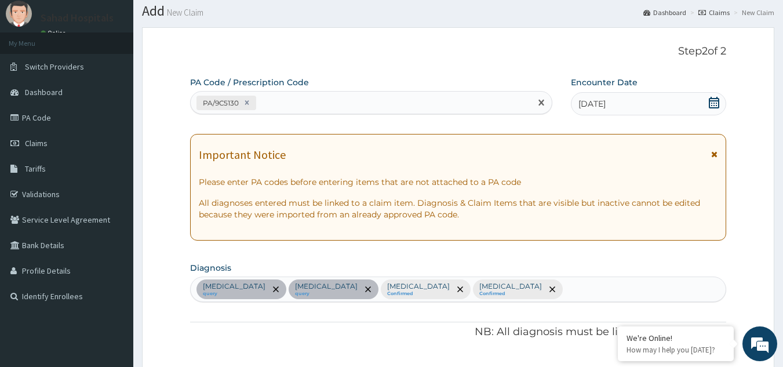
click at [291, 105] on div "PA/9C5130" at bounding box center [361, 102] width 341 height 19
paste input "PA/8CEC0E"
type input "PA/8CEC0E"
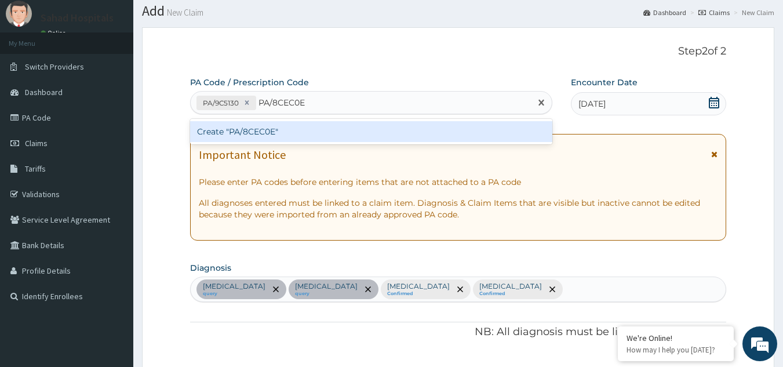
click at [281, 126] on div "Create "PA/8CEC0E"" at bounding box center [371, 131] width 363 height 21
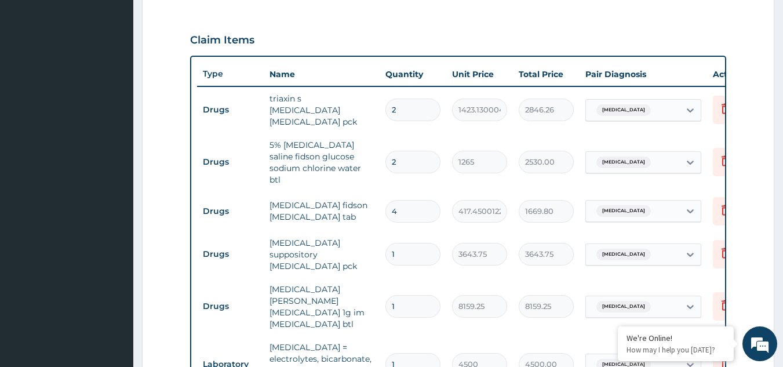
scroll to position [696, 0]
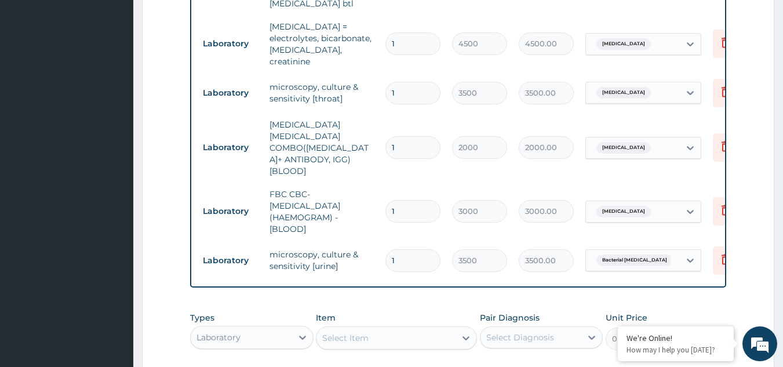
click at [394, 329] on div "Select Item" at bounding box center [386, 338] width 139 height 19
type input "P"
click at [300, 332] on icon at bounding box center [303, 338] width 12 height 12
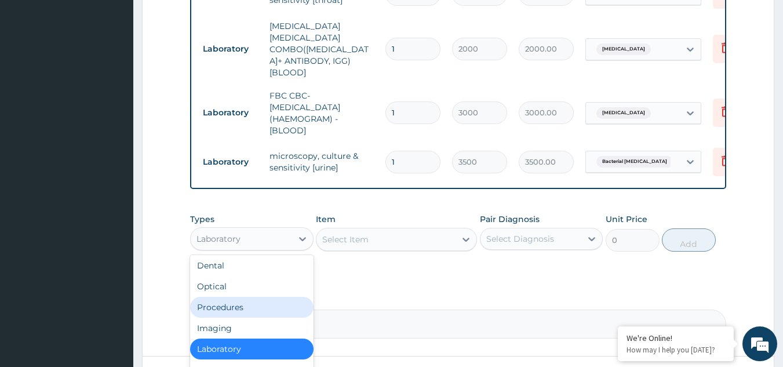
scroll to position [820, 0]
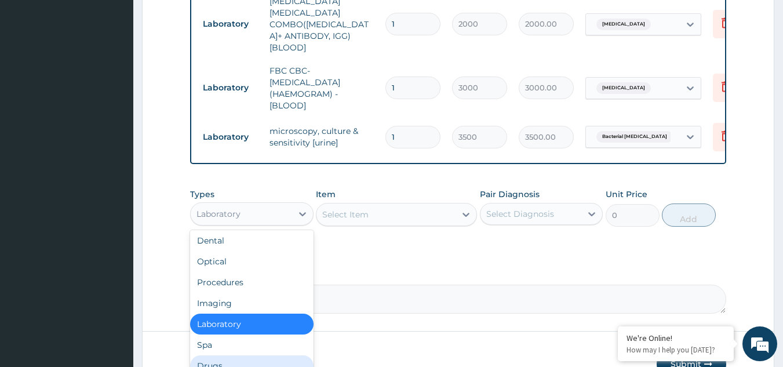
click at [226, 355] on div "Drugs" at bounding box center [251, 365] width 123 height 21
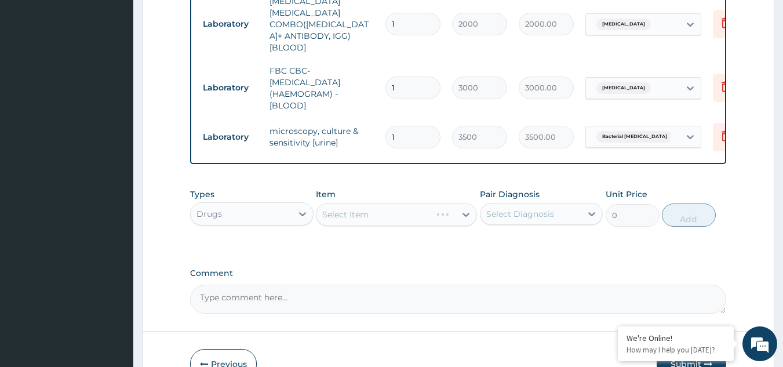
click at [367, 203] on div "Select Item" at bounding box center [396, 214] width 161 height 23
click at [363, 203] on div "Select Item" at bounding box center [396, 214] width 161 height 23
click at [363, 209] on div "Select Item" at bounding box center [345, 215] width 46 height 12
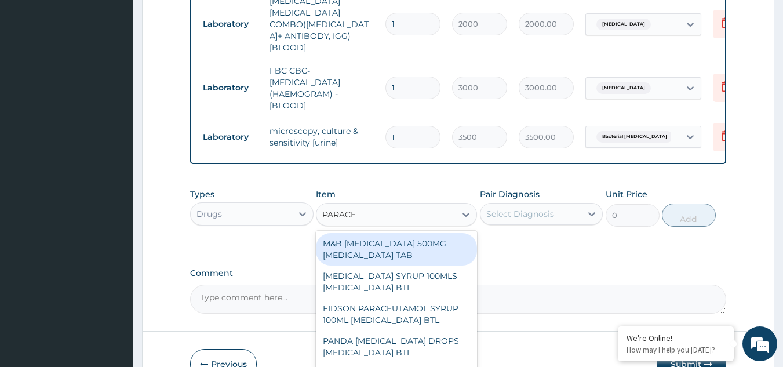
type input "PARACET"
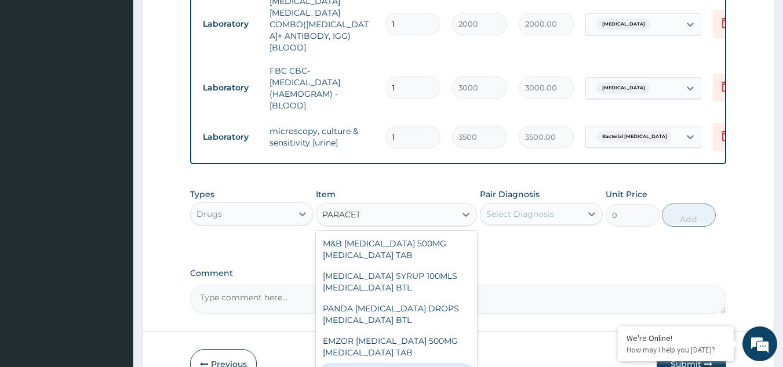
scroll to position [152, 0]
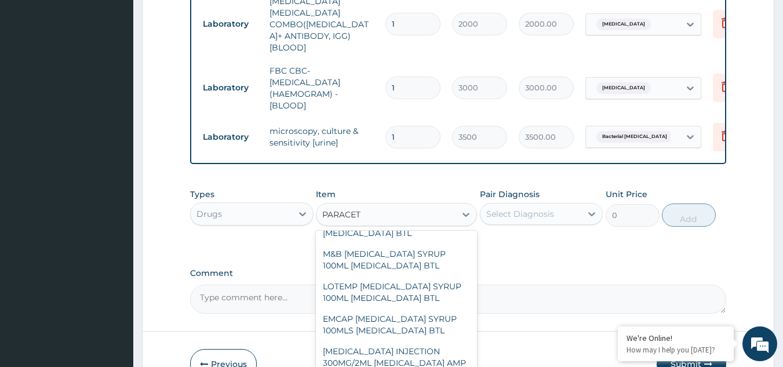
type input "379.5"
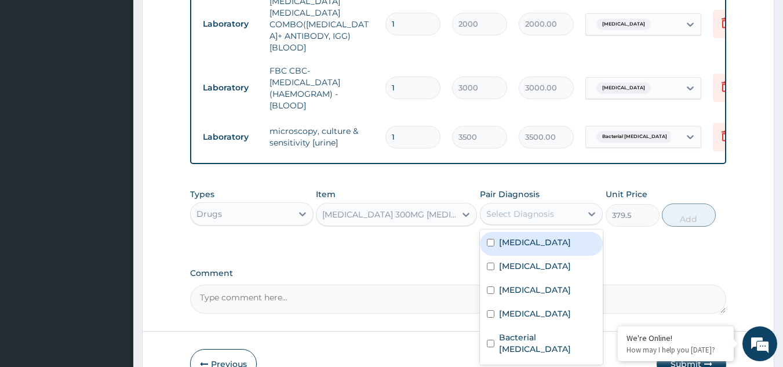
click at [543, 208] on div "Select Diagnosis" at bounding box center [520, 214] width 68 height 12
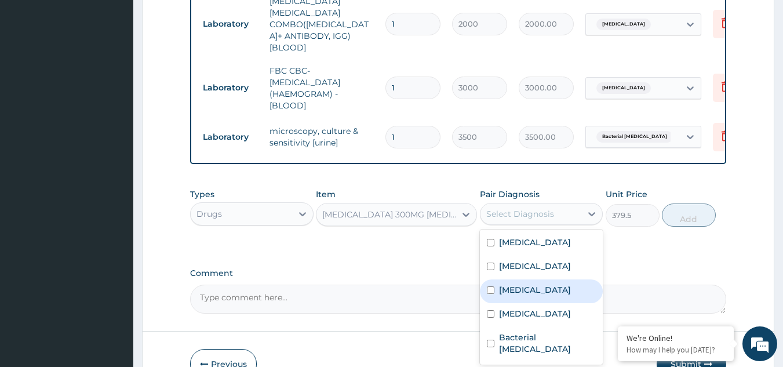
click at [490, 286] on input "checkbox" at bounding box center [491, 290] width 8 height 8
checkbox input "true"
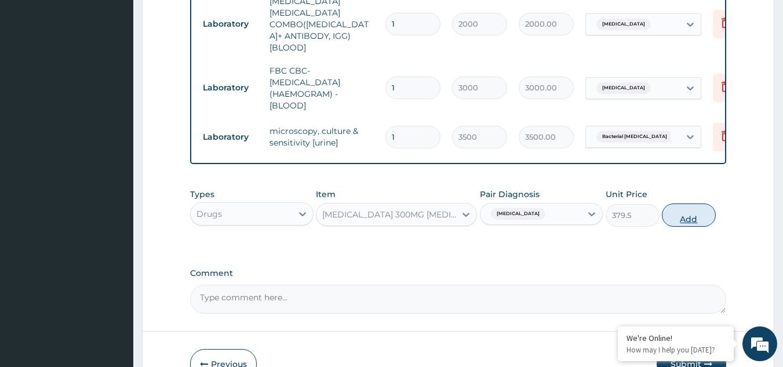
click at [690, 203] on button "Add" at bounding box center [689, 214] width 54 height 23
type input "0"
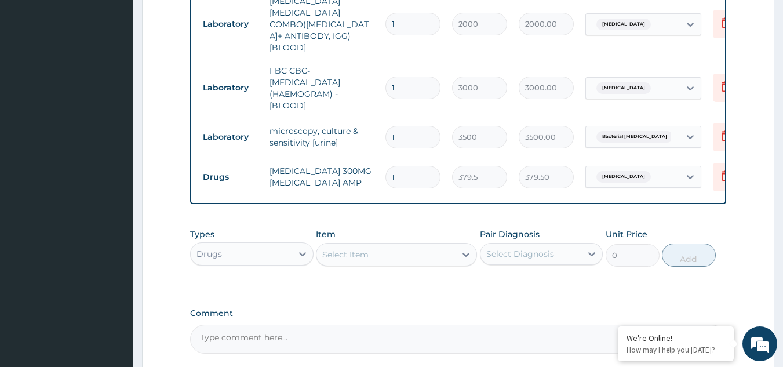
type input "10"
type input "3795.00"
type input "10"
click at [363, 245] on div "Select Item" at bounding box center [386, 254] width 139 height 19
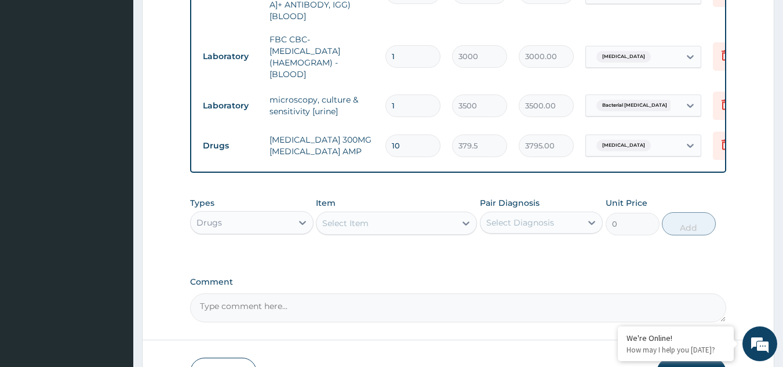
scroll to position [860, 0]
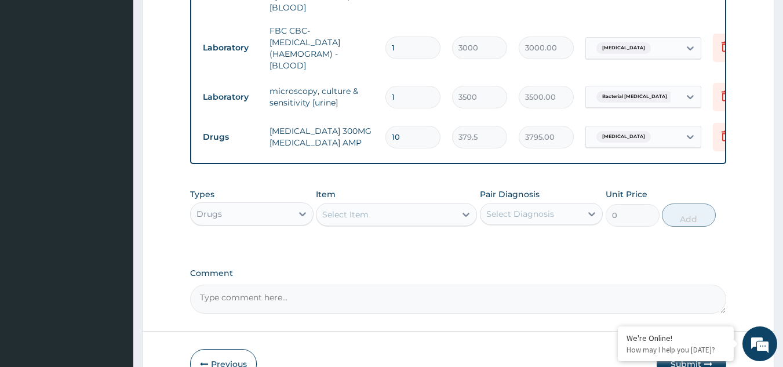
click at [216, 349] on button "Previous" at bounding box center [223, 364] width 67 height 30
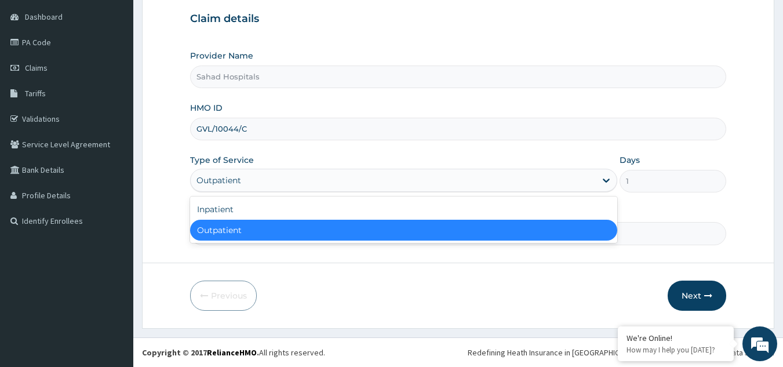
click at [347, 184] on div "Outpatient" at bounding box center [393, 180] width 405 height 19
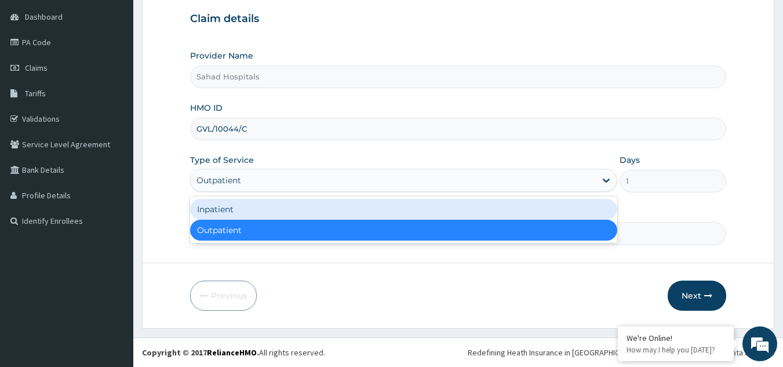
click at [266, 206] on div "Inpatient" at bounding box center [403, 209] width 427 height 21
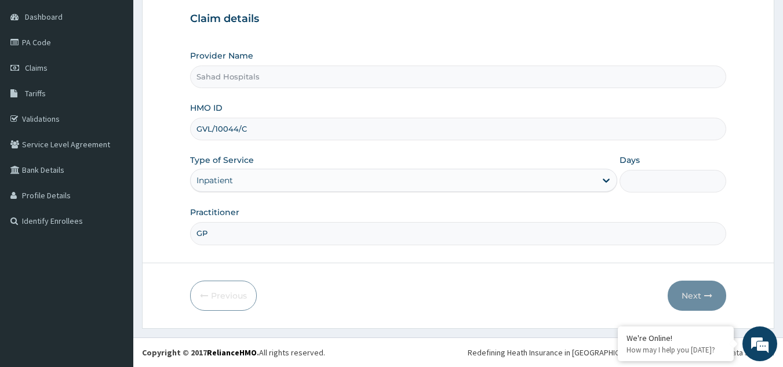
click at [648, 177] on input "Days" at bounding box center [673, 181] width 107 height 23
type input "6"
click at [609, 246] on form "Step 1 of 2 Claim details Provider Name Sahad Hospitals HMO ID GVL/10044/C Type…" at bounding box center [458, 140] width 632 height 377
click at [697, 291] on button "Next" at bounding box center [697, 296] width 59 height 30
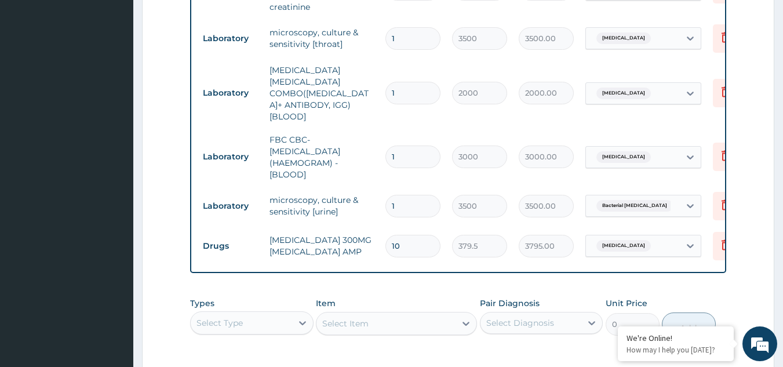
scroll to position [860, 0]
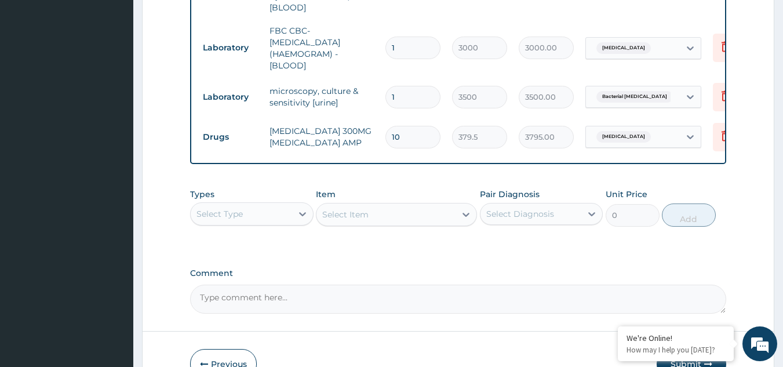
click at [681, 349] on button "Submit" at bounding box center [692, 364] width 70 height 30
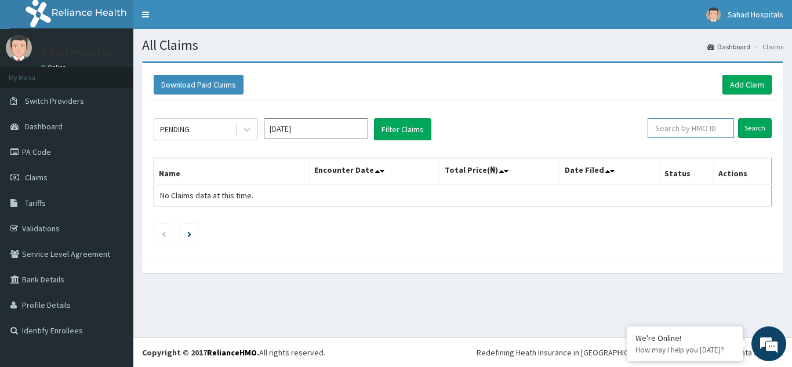
click at [667, 128] on input "text" at bounding box center [691, 128] width 86 height 20
paste input "GVL/10044/C"
type input "GVL/10044/C"
click at [750, 124] on input "Search" at bounding box center [755, 128] width 34 height 20
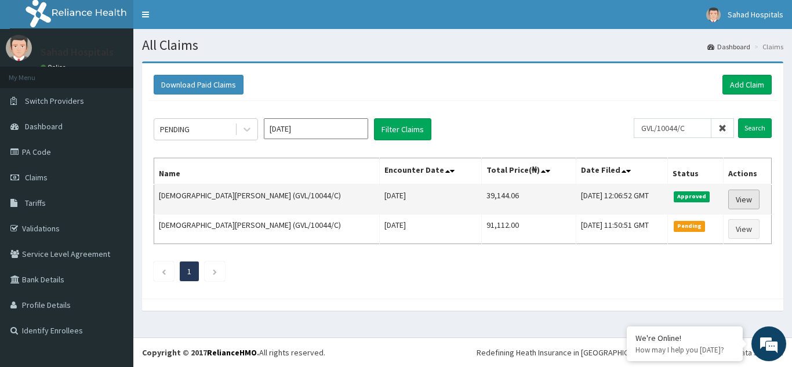
click at [741, 202] on link "View" at bounding box center [743, 200] width 31 height 20
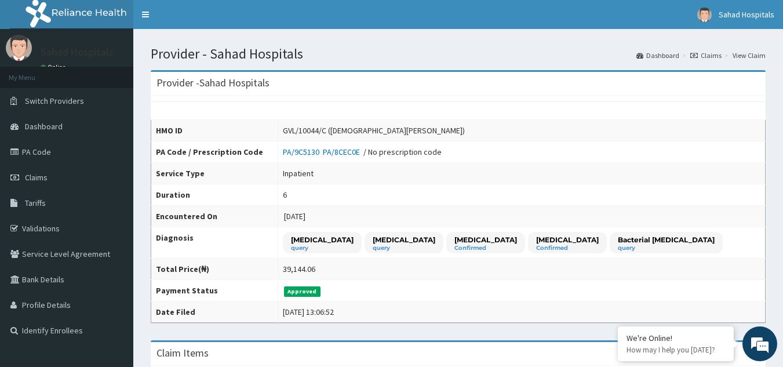
scroll to position [321, 0]
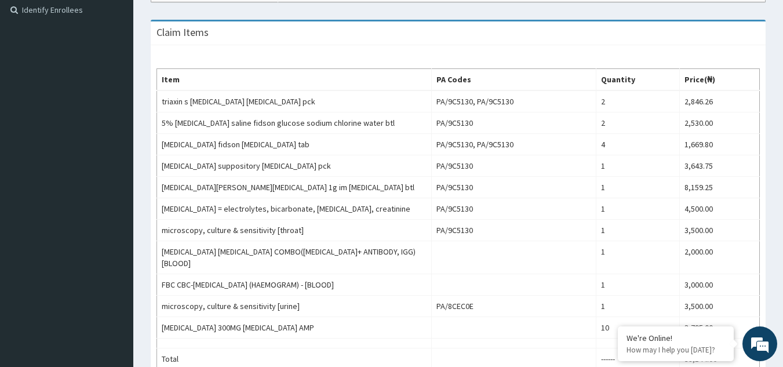
click at [783, 264] on html "R EL Toggle navigation [GEOGRAPHIC_DATA] - [EMAIL_ADDRESS][DOMAIN_NAME] Member …" at bounding box center [391, 124] width 783 height 890
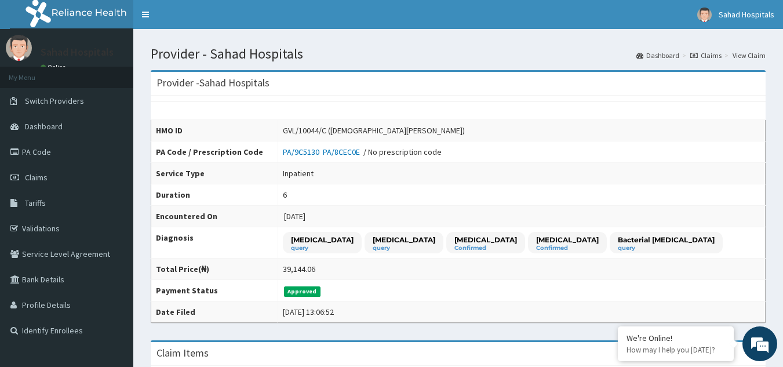
scroll to position [0, 0]
click at [32, 181] on span "Claims" at bounding box center [36, 177] width 23 height 10
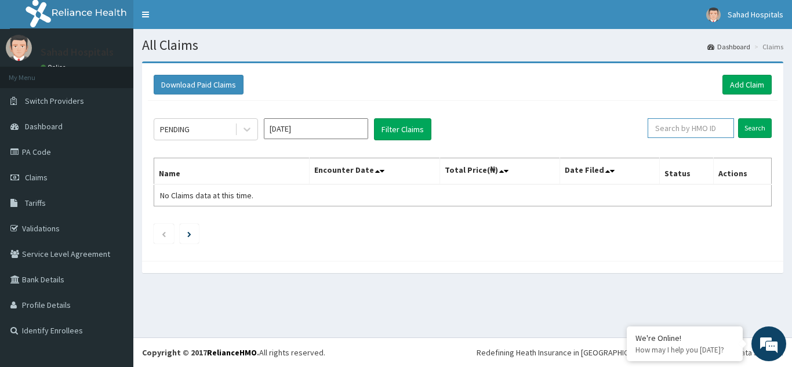
click at [679, 134] on input "text" at bounding box center [691, 128] width 86 height 20
paste input "GVL/10044/C"
type input "GVL/10044/C"
click at [748, 126] on input "Search" at bounding box center [755, 128] width 34 height 20
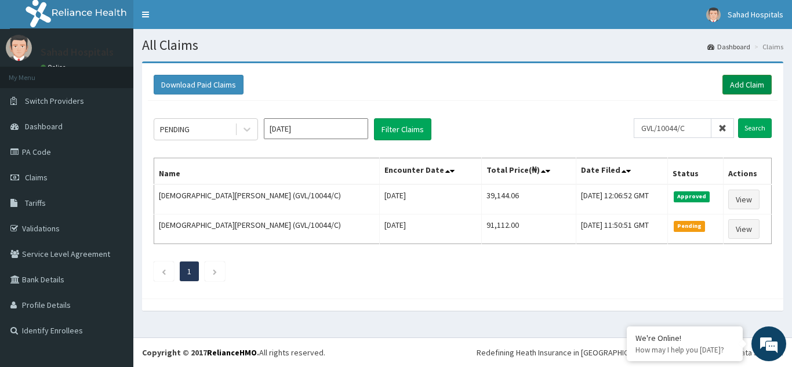
click at [751, 82] on link "Add Claim" at bounding box center [746, 85] width 49 height 20
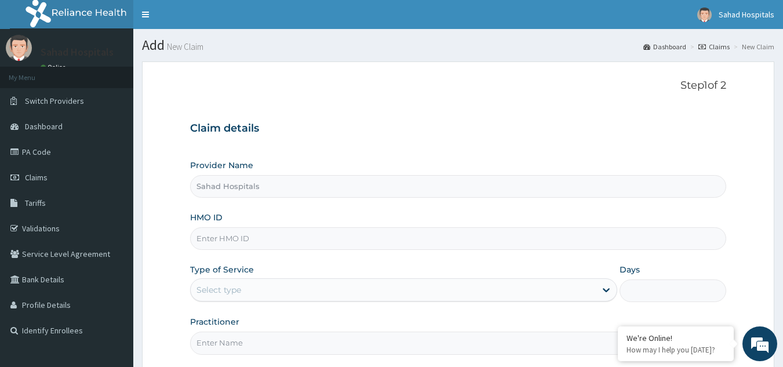
click at [217, 237] on input "HMO ID" at bounding box center [458, 238] width 537 height 23
paste input "GVL/10044/C"
type input "GVL/10044/C"
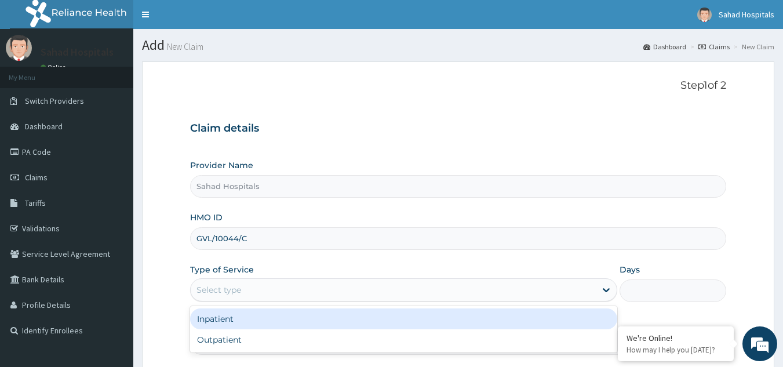
click at [214, 297] on div "Select type" at bounding box center [393, 290] width 405 height 19
click at [218, 328] on div "Inpatient" at bounding box center [403, 318] width 427 height 21
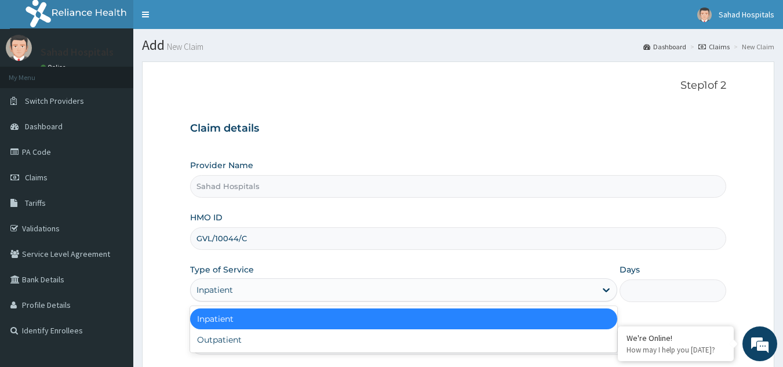
click at [253, 283] on div "Inpatient" at bounding box center [393, 290] width 405 height 19
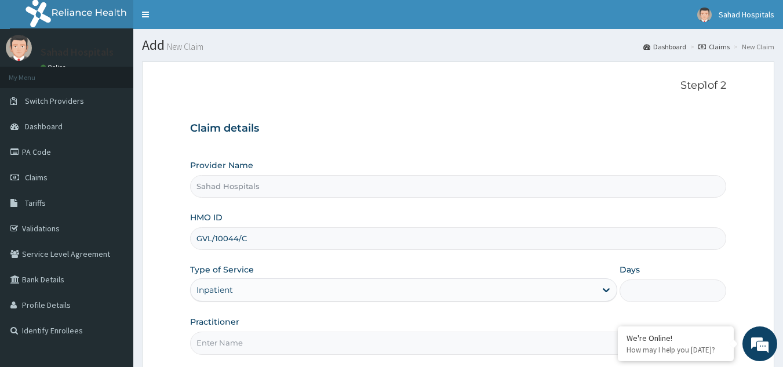
click at [657, 296] on input "Days" at bounding box center [673, 290] width 107 height 23
type input "6"
click at [228, 343] on input "Practitioner" at bounding box center [458, 343] width 537 height 23
type input "GP"
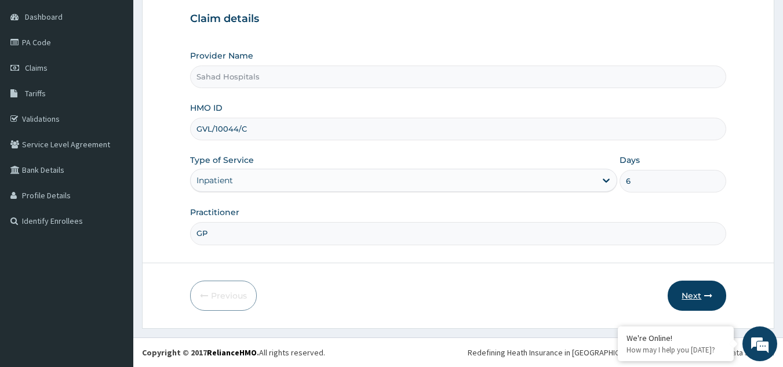
click at [699, 294] on button "Next" at bounding box center [697, 296] width 59 height 30
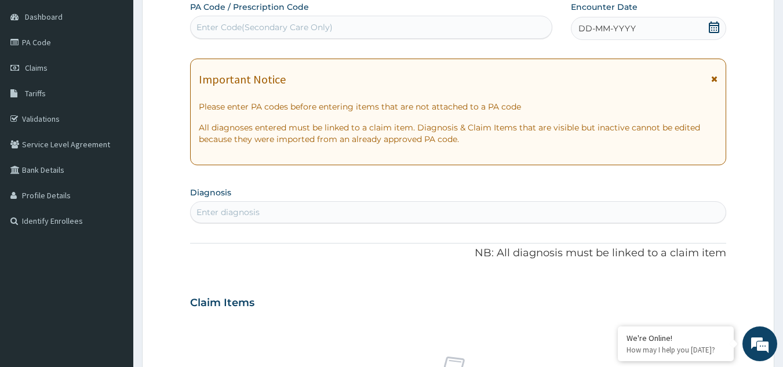
click at [363, 23] on div "Enter Code(Secondary Care Only)" at bounding box center [372, 27] width 362 height 19
paste input "PA/7FD1D6"
type input "PA/7FD1D6"
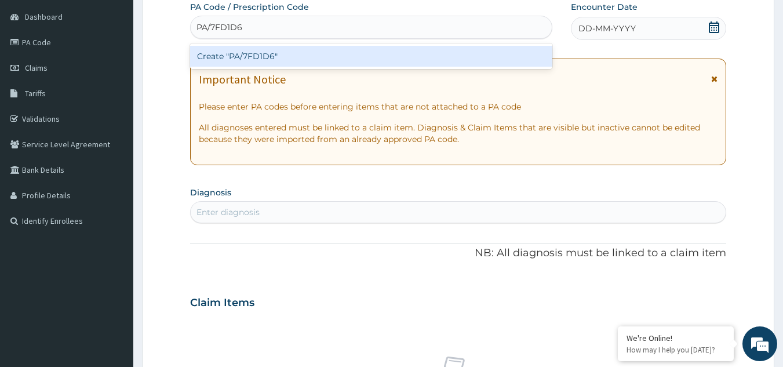
click at [301, 52] on div "Create "PA/7FD1D6"" at bounding box center [371, 56] width 363 height 21
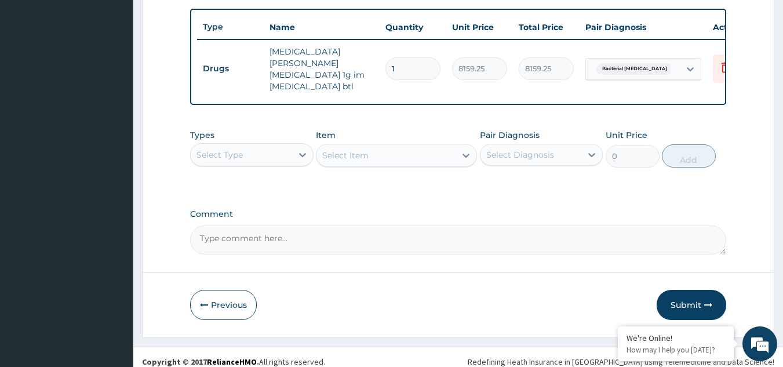
scroll to position [102, 0]
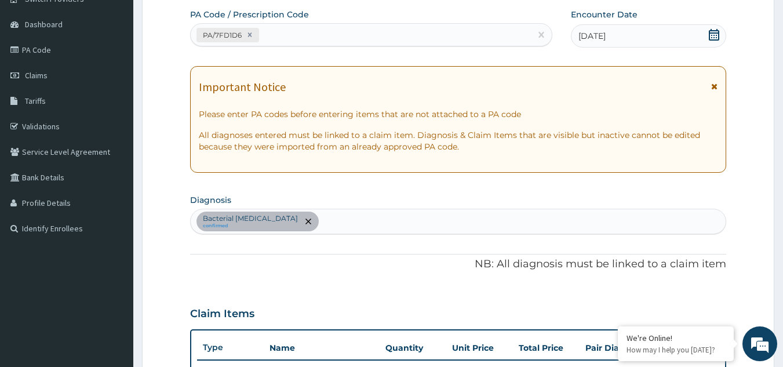
click at [307, 215] on div "Bacterial [MEDICAL_DATA] confirmed" at bounding box center [459, 221] width 536 height 24
click at [299, 219] on div "Bacterial [MEDICAL_DATA] confirmed" at bounding box center [459, 221] width 536 height 24
